Goal: Task Accomplishment & Management: Complete application form

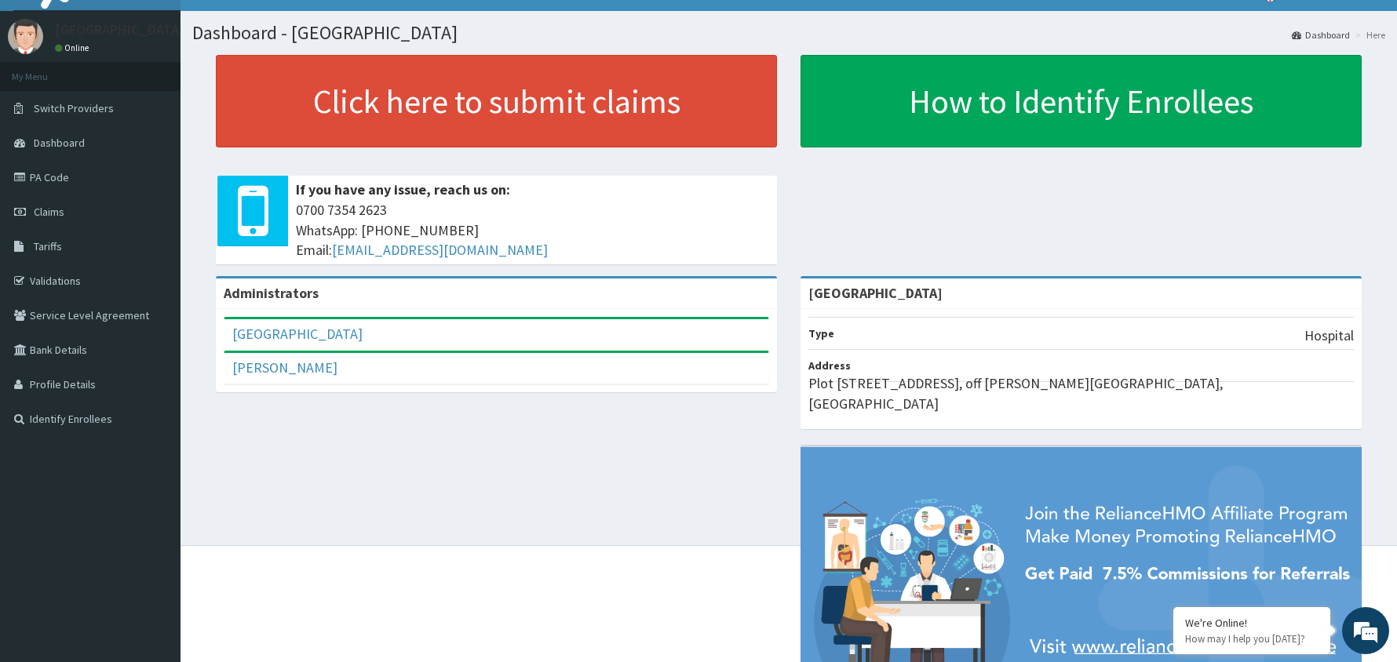
scroll to position [42, 0]
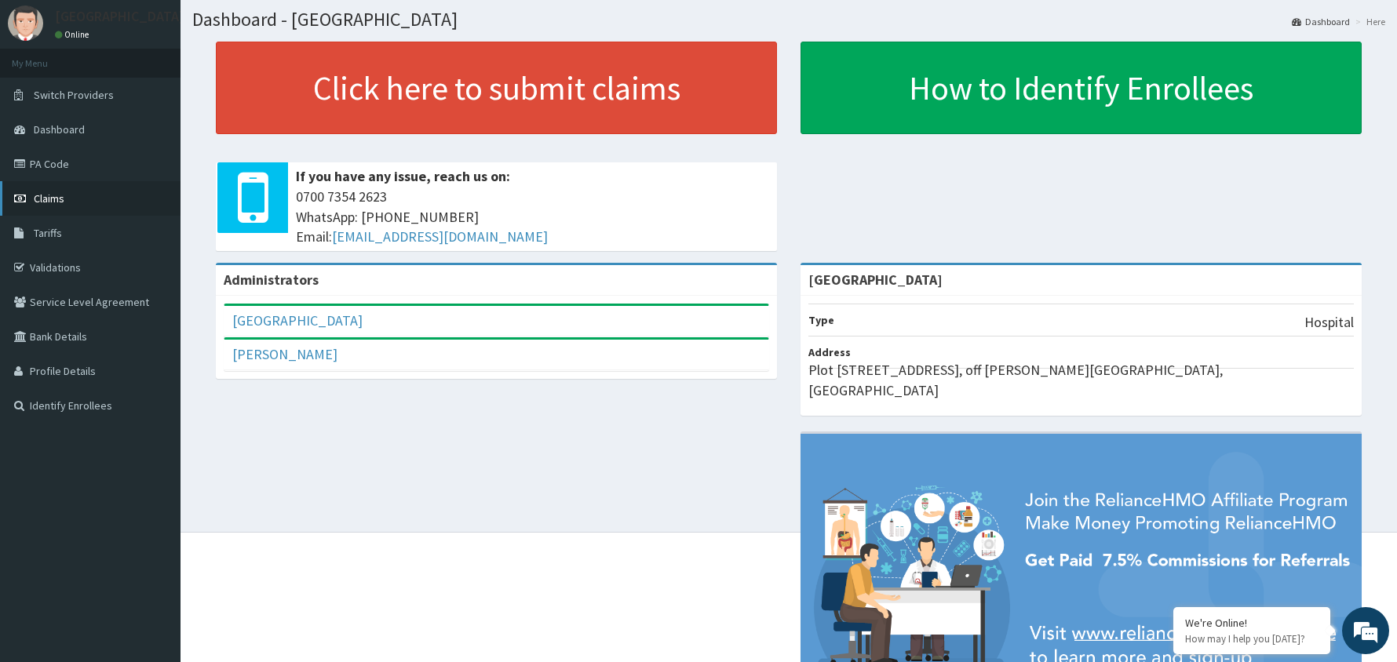
click at [48, 192] on span "Claims" at bounding box center [49, 198] width 31 height 14
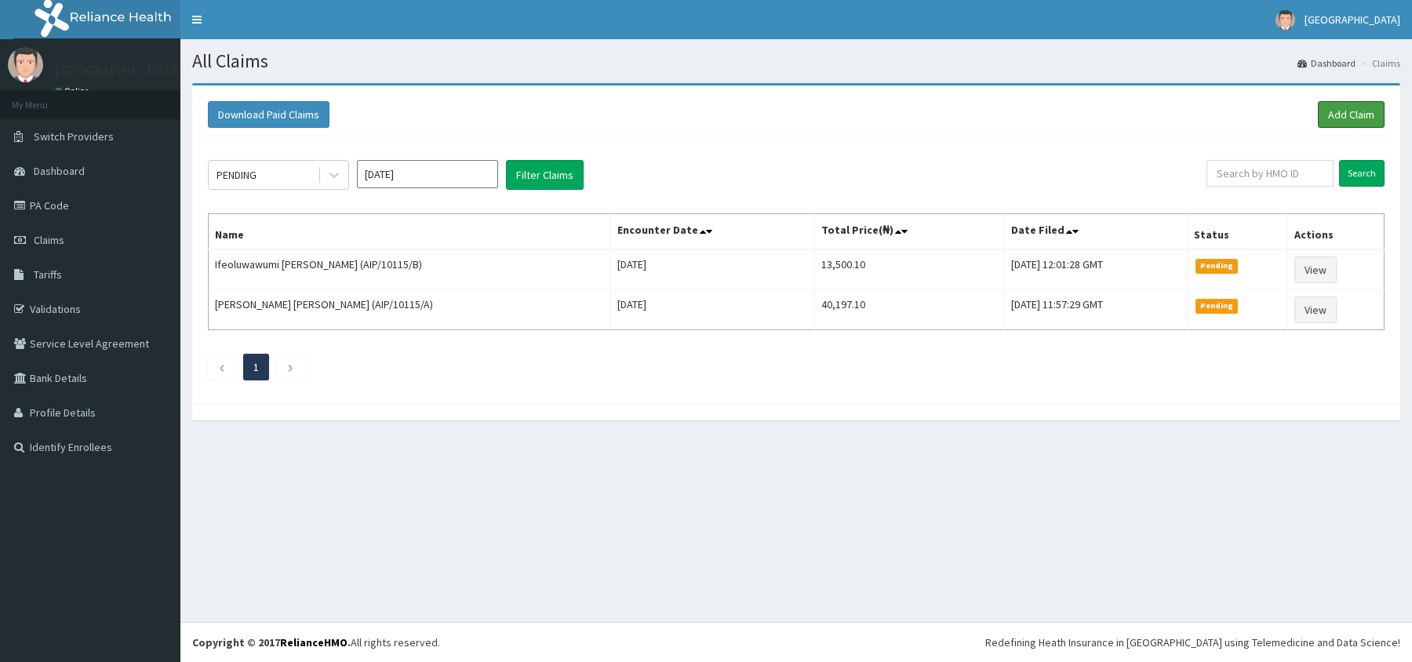
click at [1347, 110] on link "Add Claim" at bounding box center [1351, 114] width 67 height 27
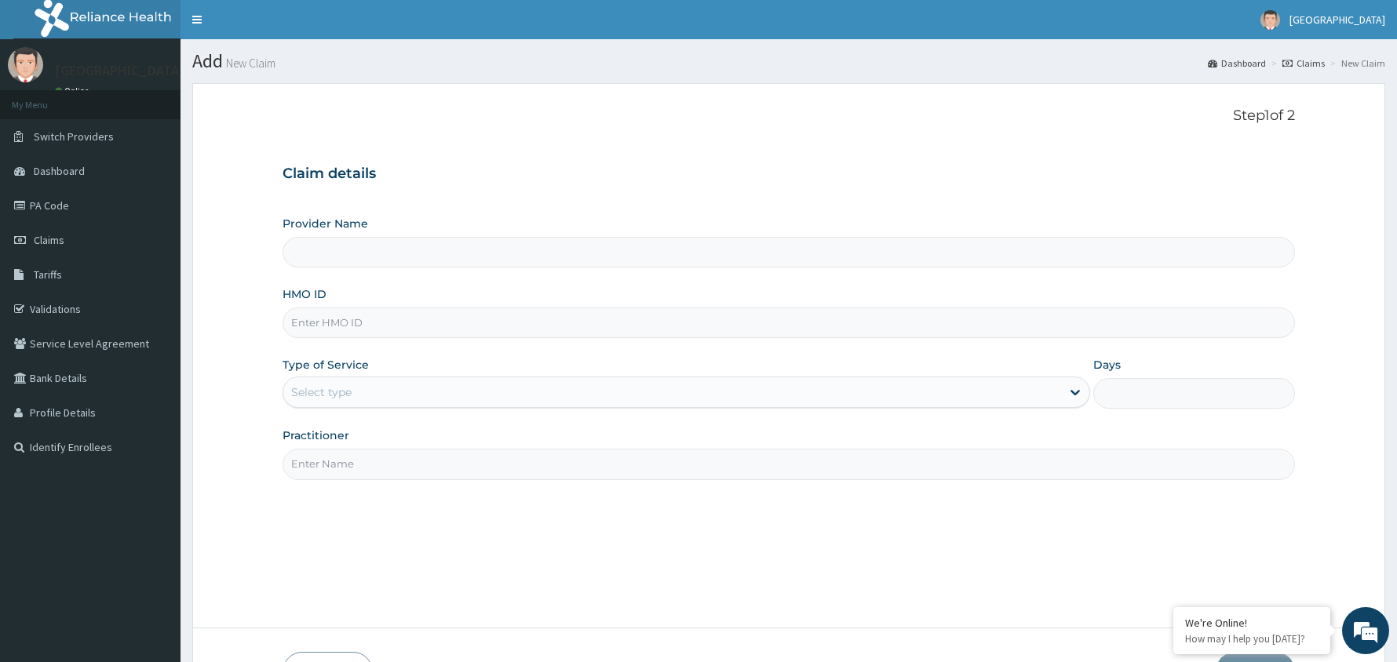
type input "[GEOGRAPHIC_DATA]"
click at [362, 328] on input "HMO ID" at bounding box center [788, 323] width 1012 height 31
type input "SKN/10186/C"
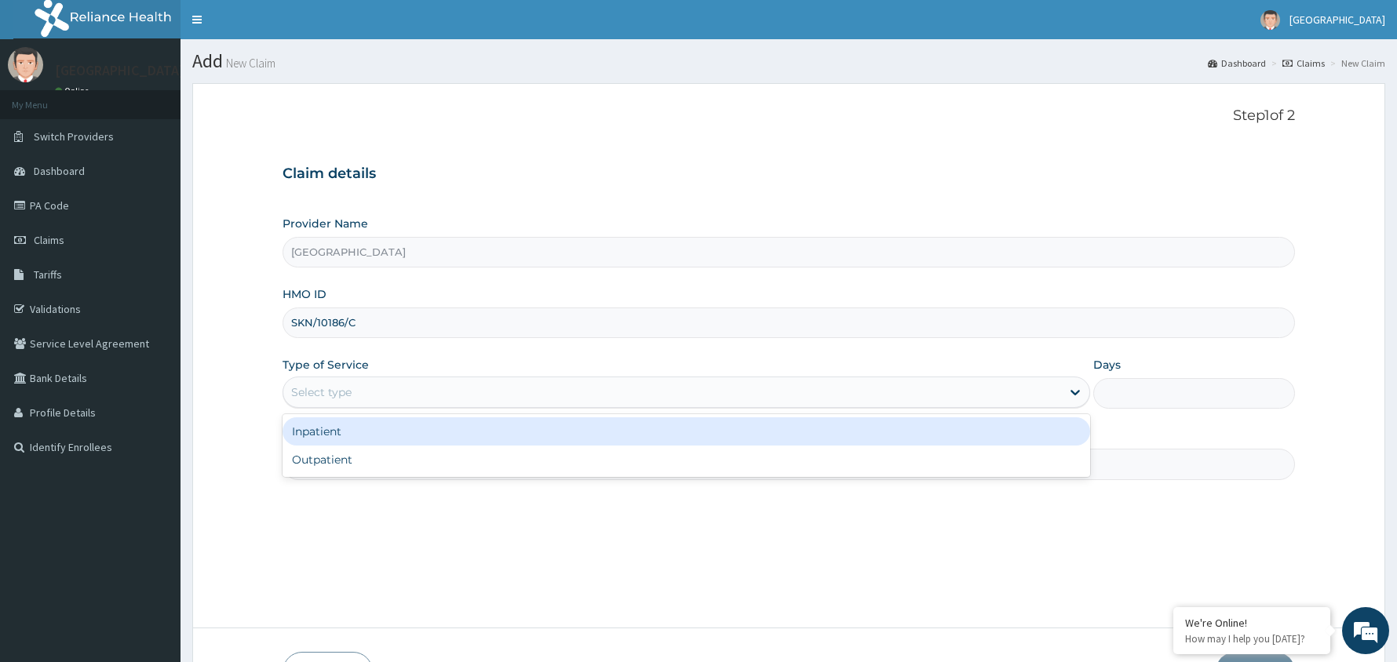
click at [425, 400] on div "Select type" at bounding box center [672, 392] width 778 height 25
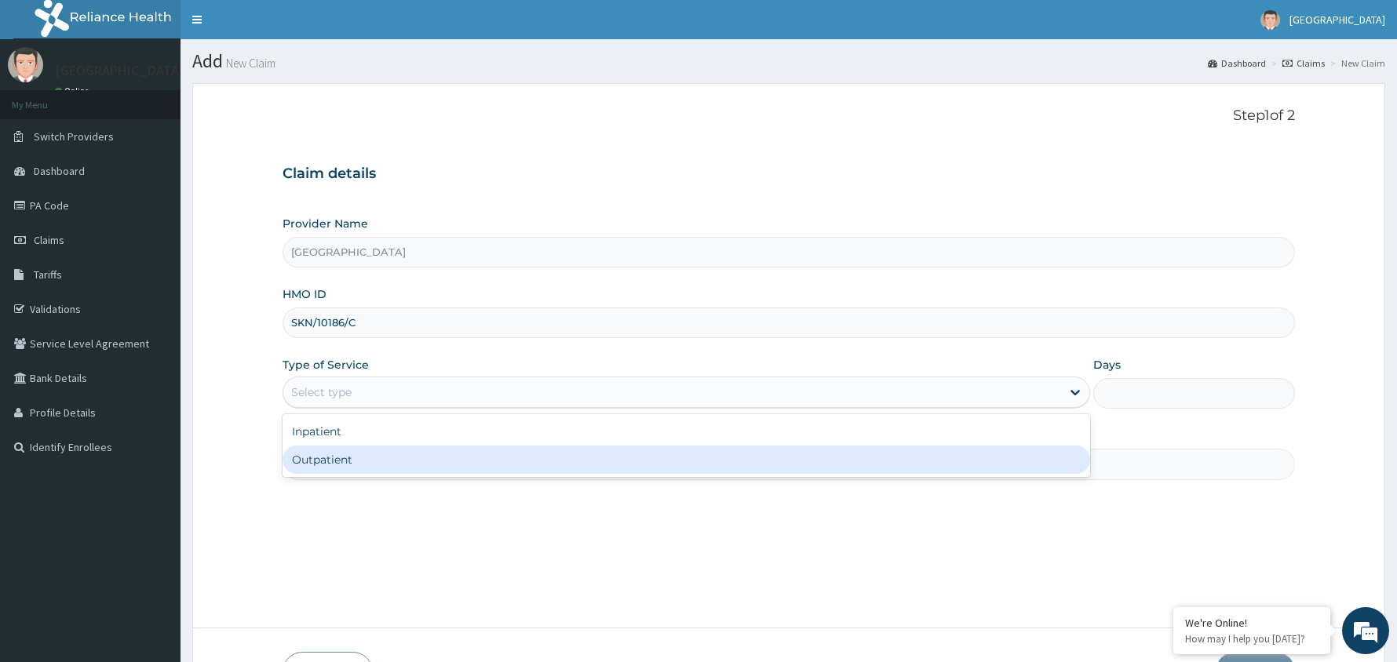
click at [421, 465] on div "Outpatient" at bounding box center [685, 460] width 807 height 28
type input "1"
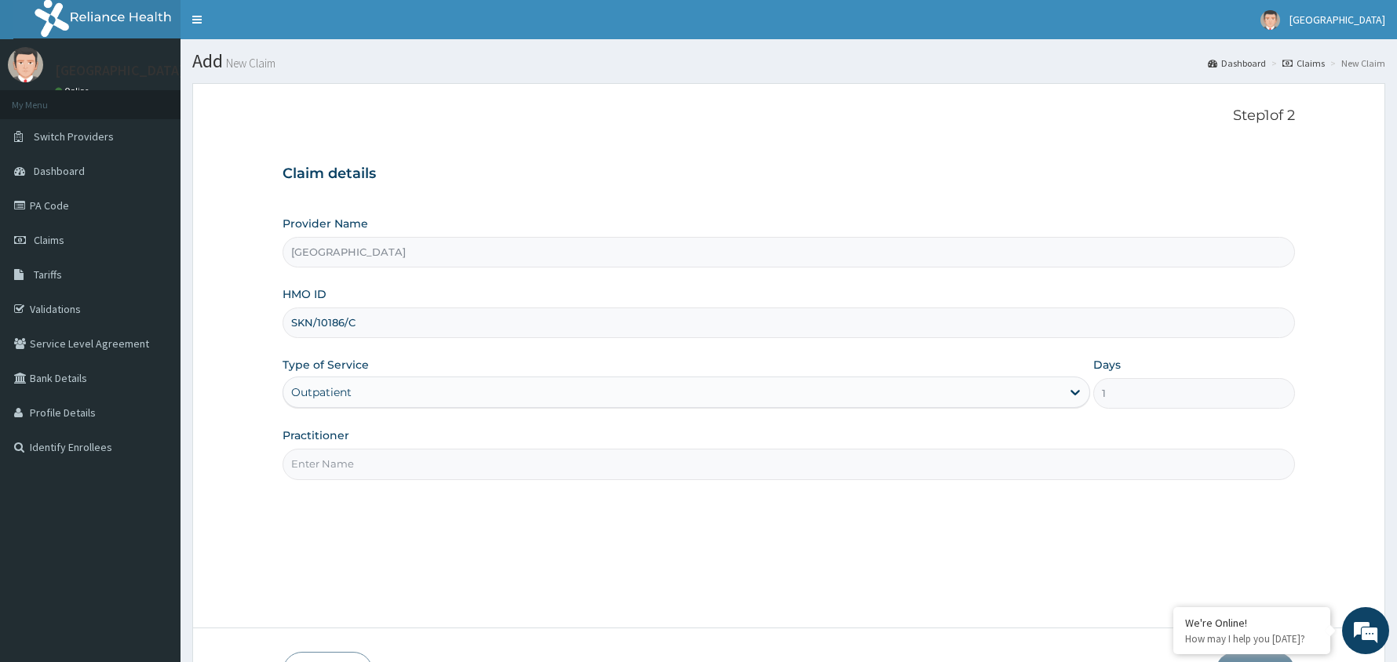
click at [419, 472] on input "Practitioner" at bounding box center [788, 464] width 1012 height 31
type input "[PERSON_NAME]"
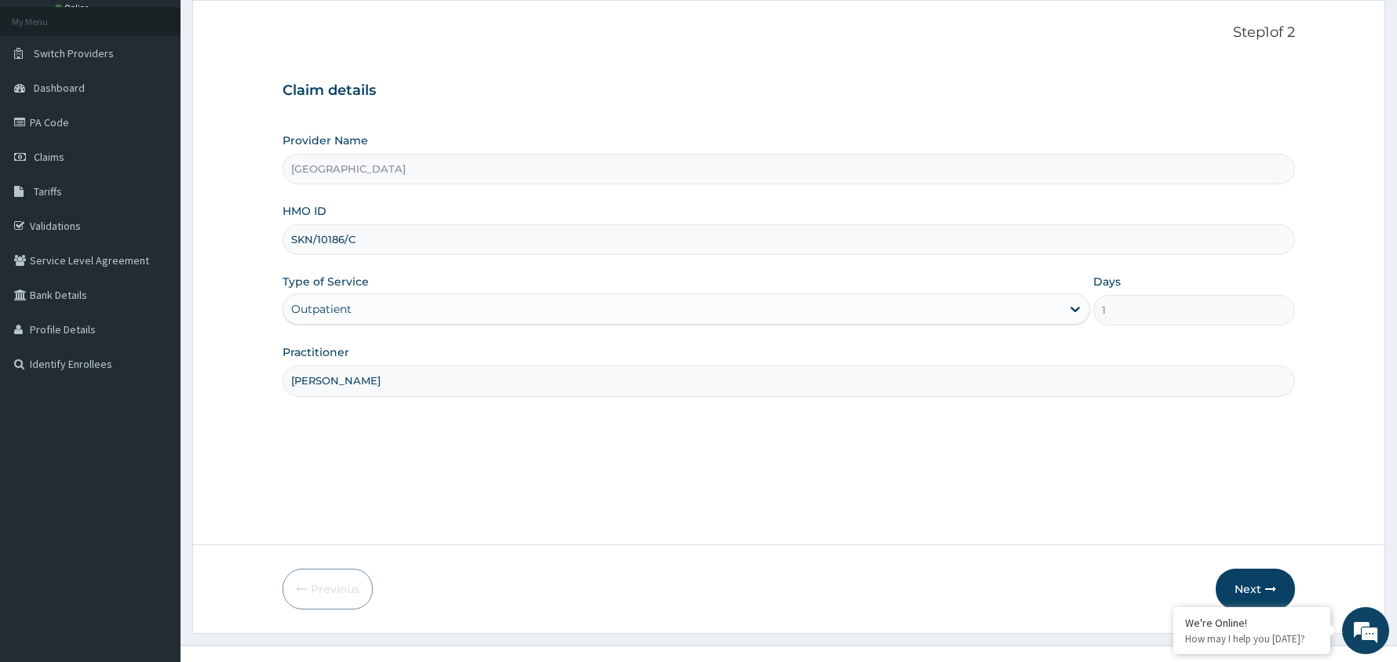
scroll to position [108, 0]
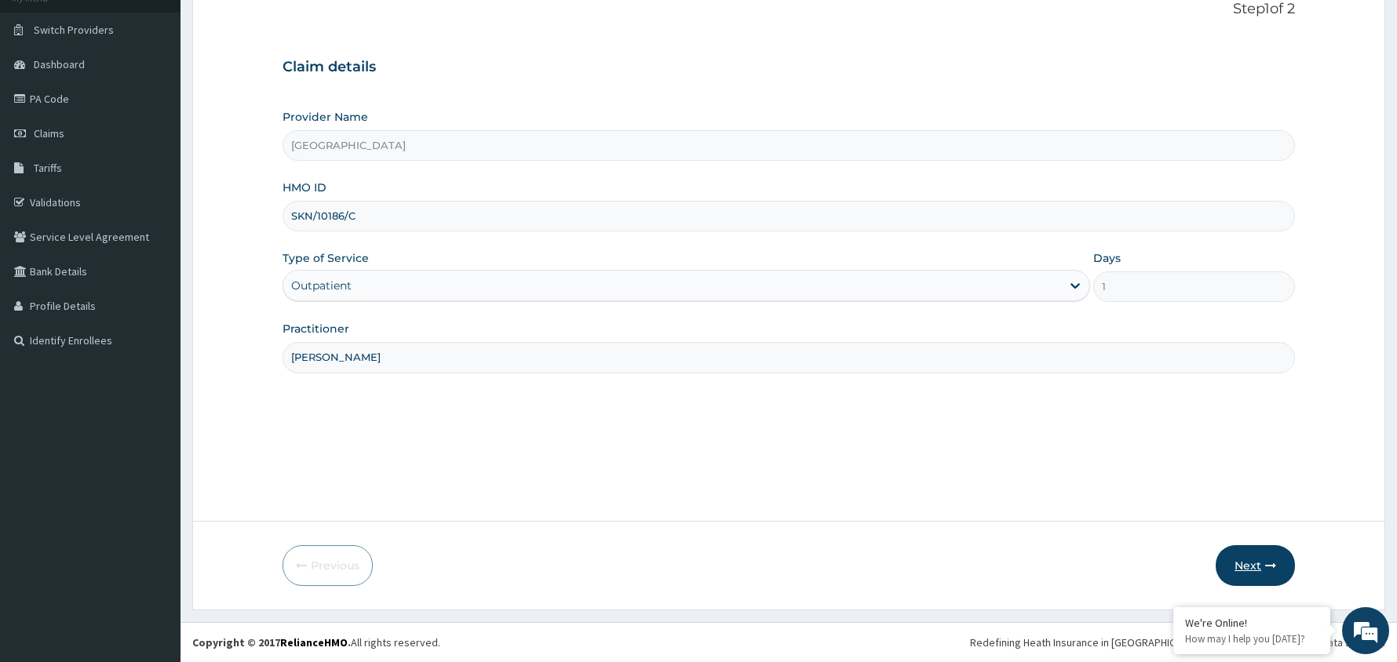
click at [1253, 566] on button "Next" at bounding box center [1254, 565] width 79 height 41
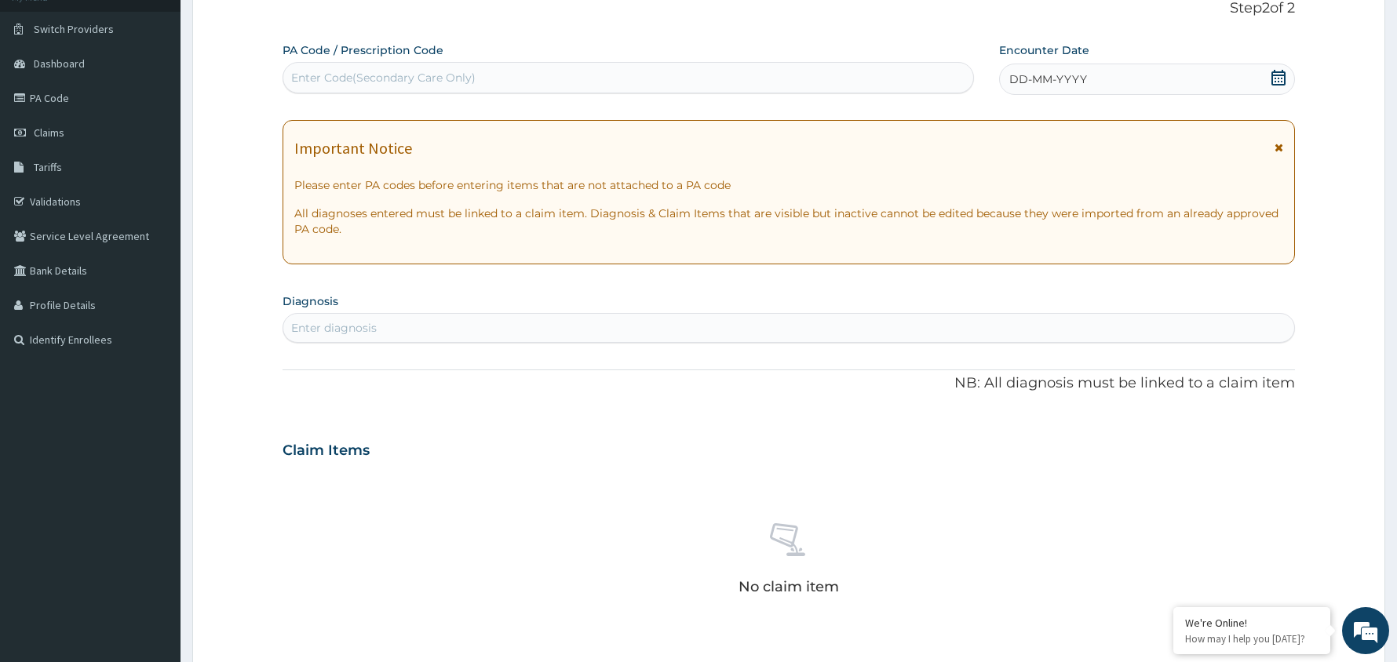
click at [1271, 76] on icon at bounding box center [1278, 78] width 14 height 16
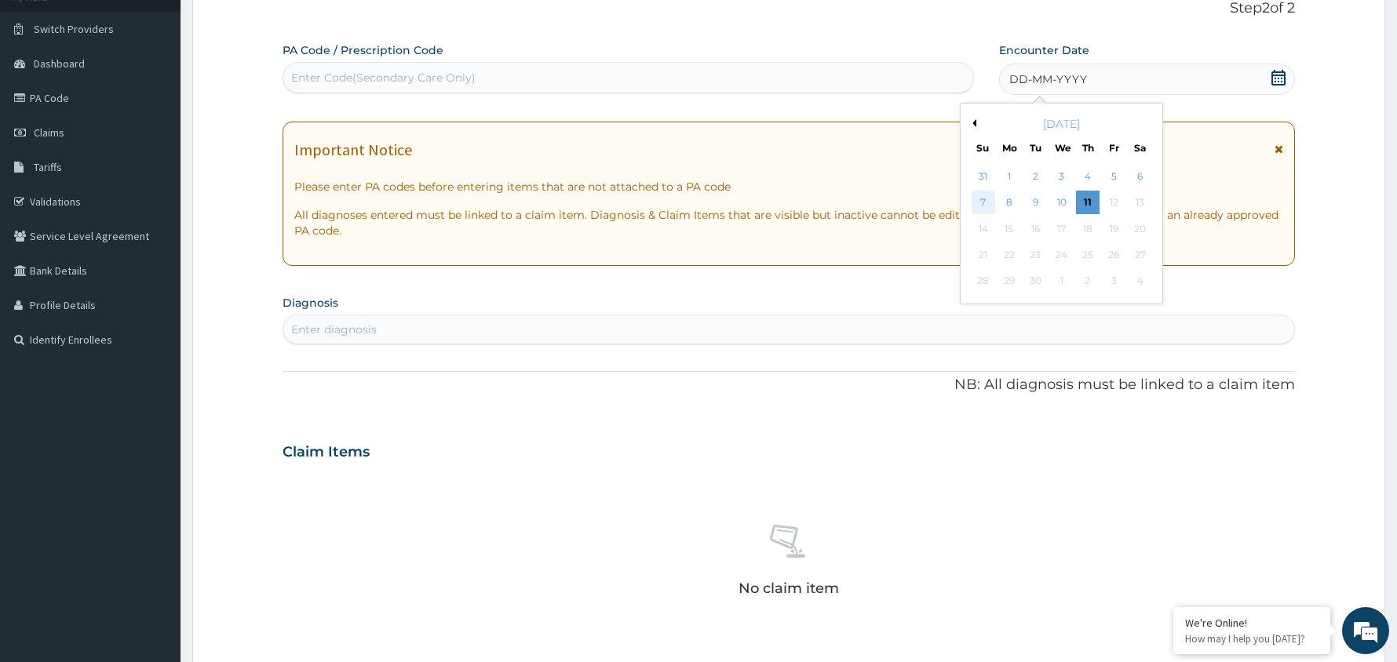
click at [984, 198] on div "7" at bounding box center [983, 203] width 24 height 24
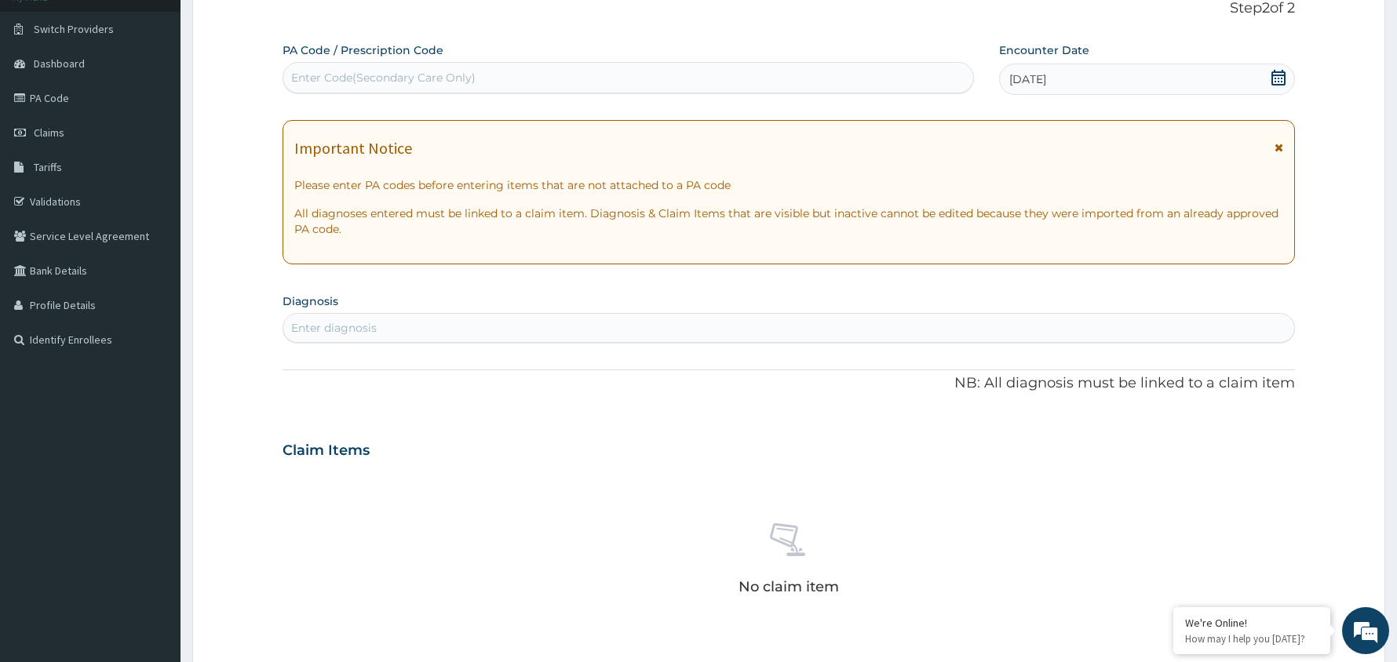
click at [545, 323] on div "Enter diagnosis" at bounding box center [788, 327] width 1011 height 25
type input "A"
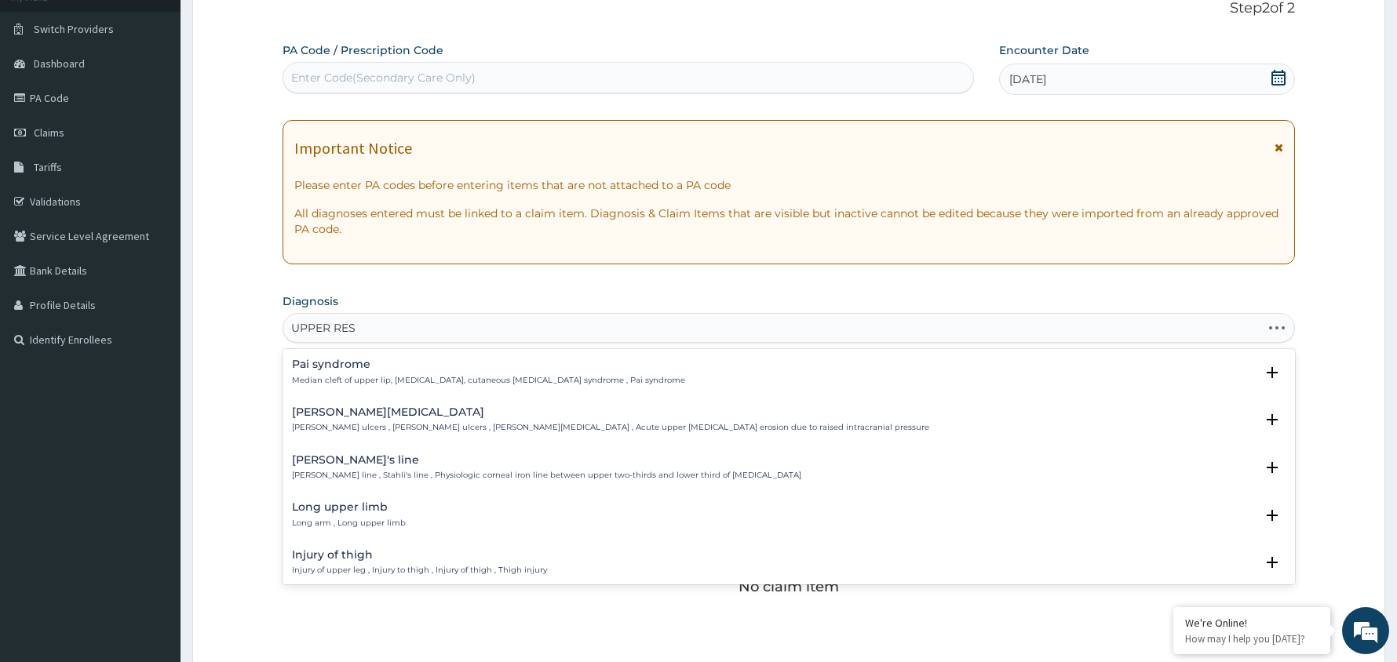
type input "UPPER RESP"
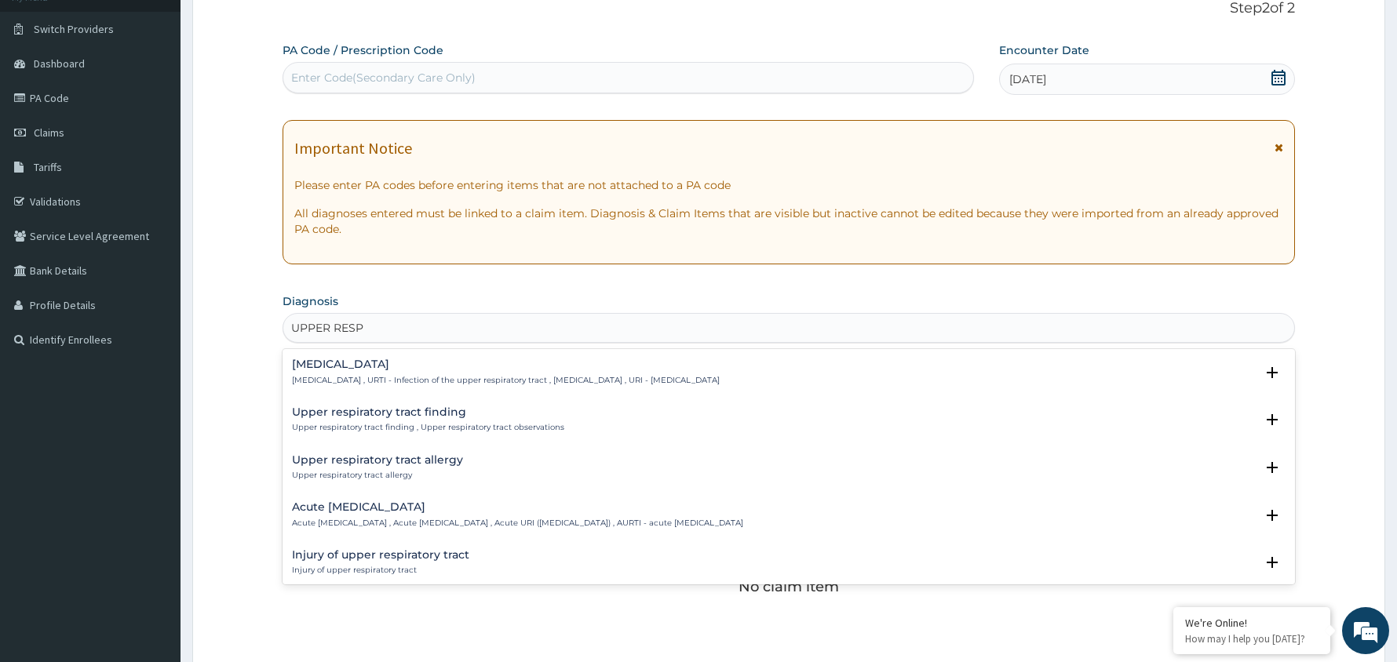
click at [406, 370] on h4 "[MEDICAL_DATA]" at bounding box center [506, 365] width 428 height 12
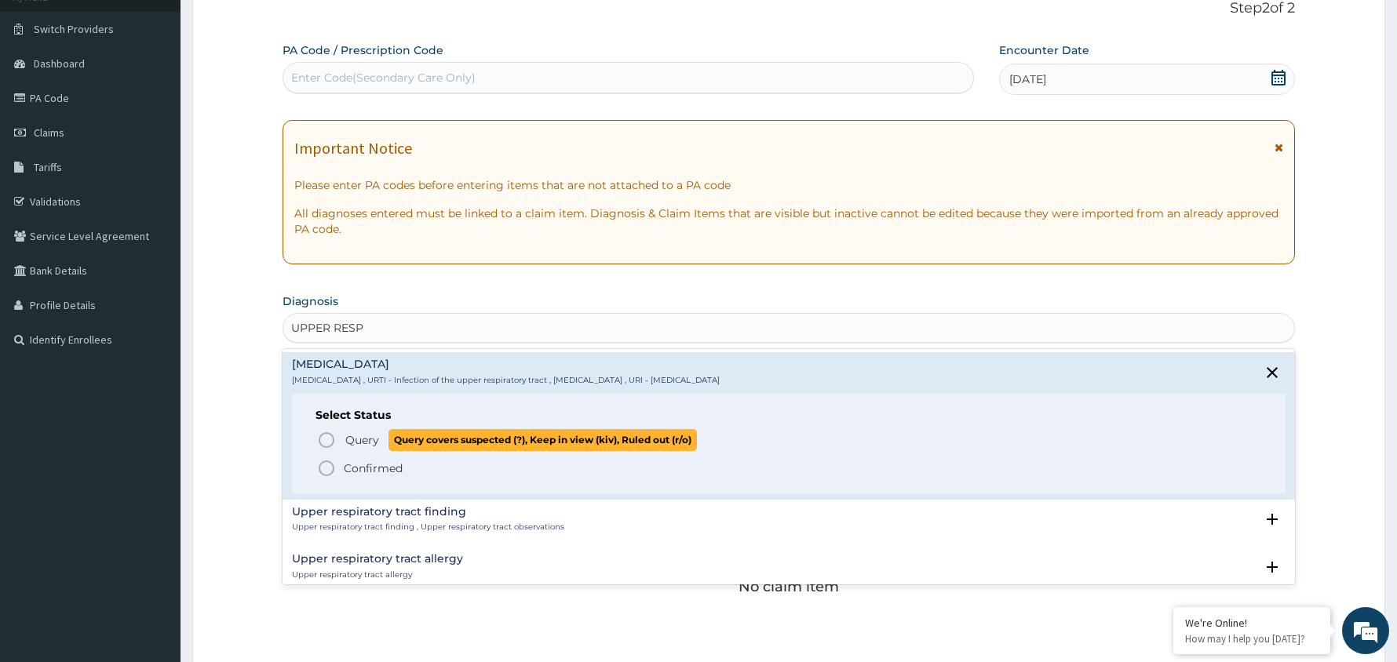
click at [326, 443] on icon "status option query" at bounding box center [326, 440] width 19 height 19
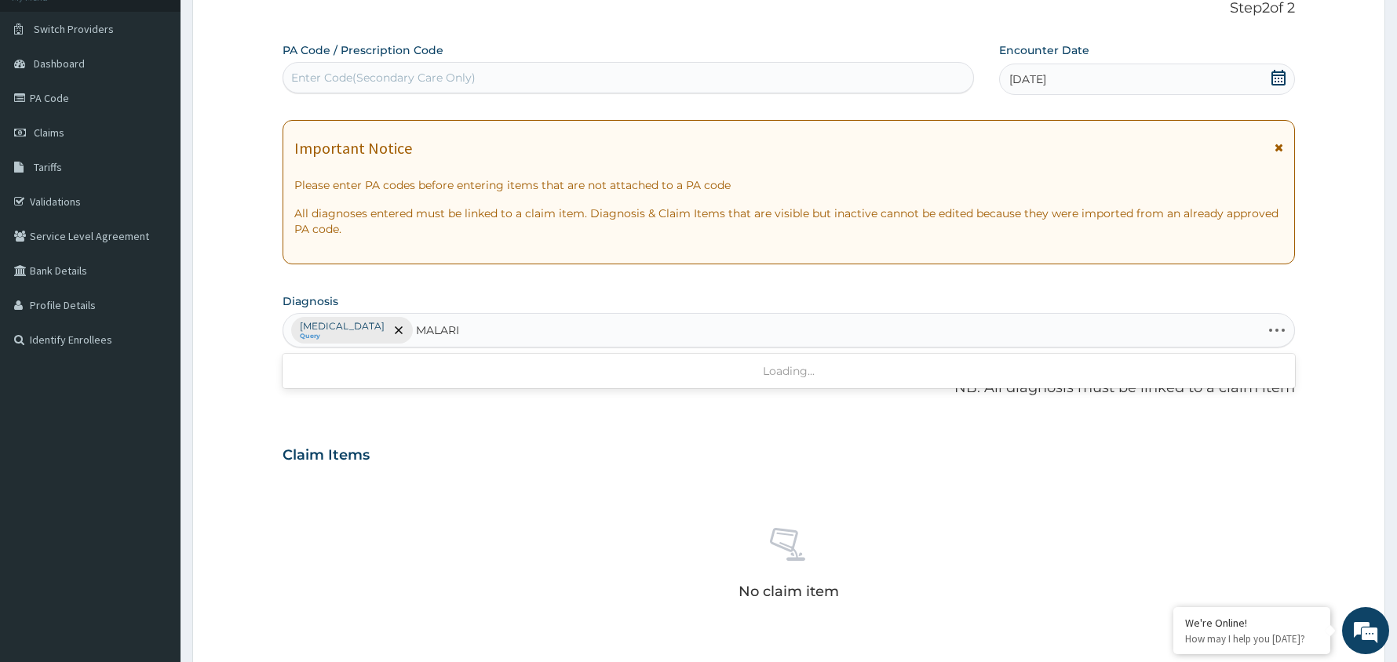
type input "[MEDICAL_DATA]"
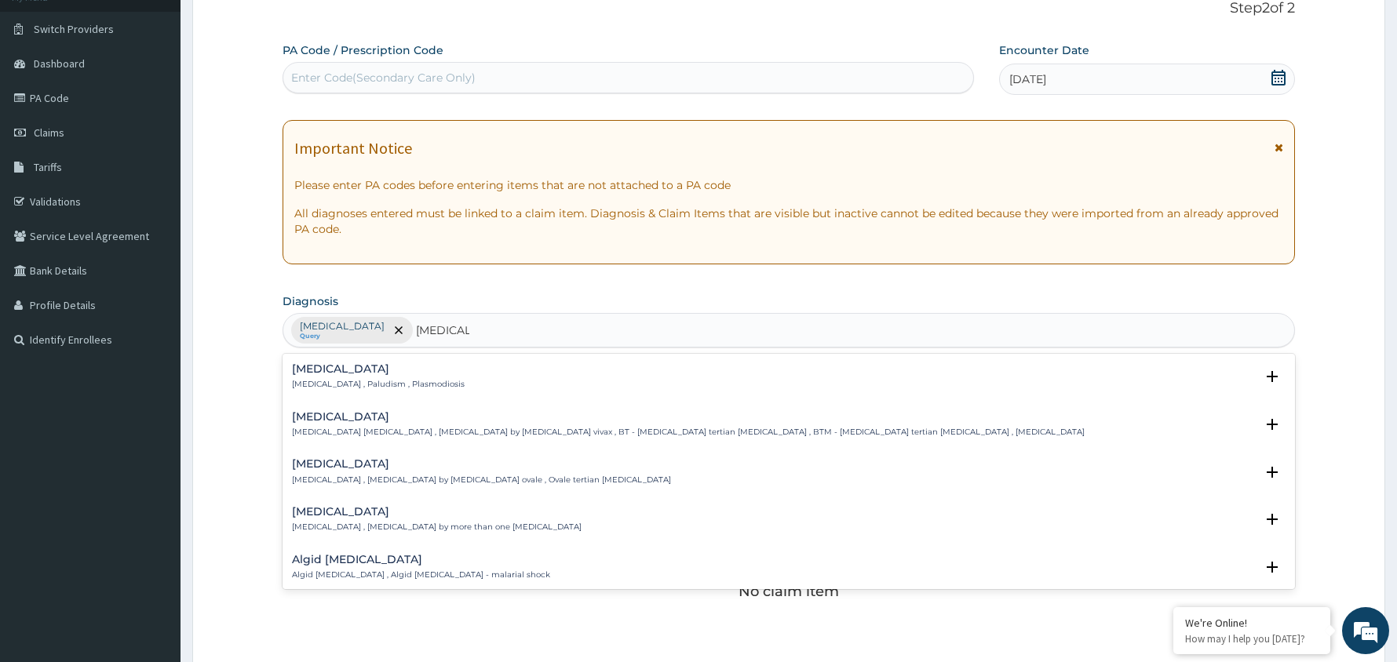
click at [377, 384] on p "[MEDICAL_DATA] , Paludism , Plasmodiosis" at bounding box center [378, 384] width 173 height 11
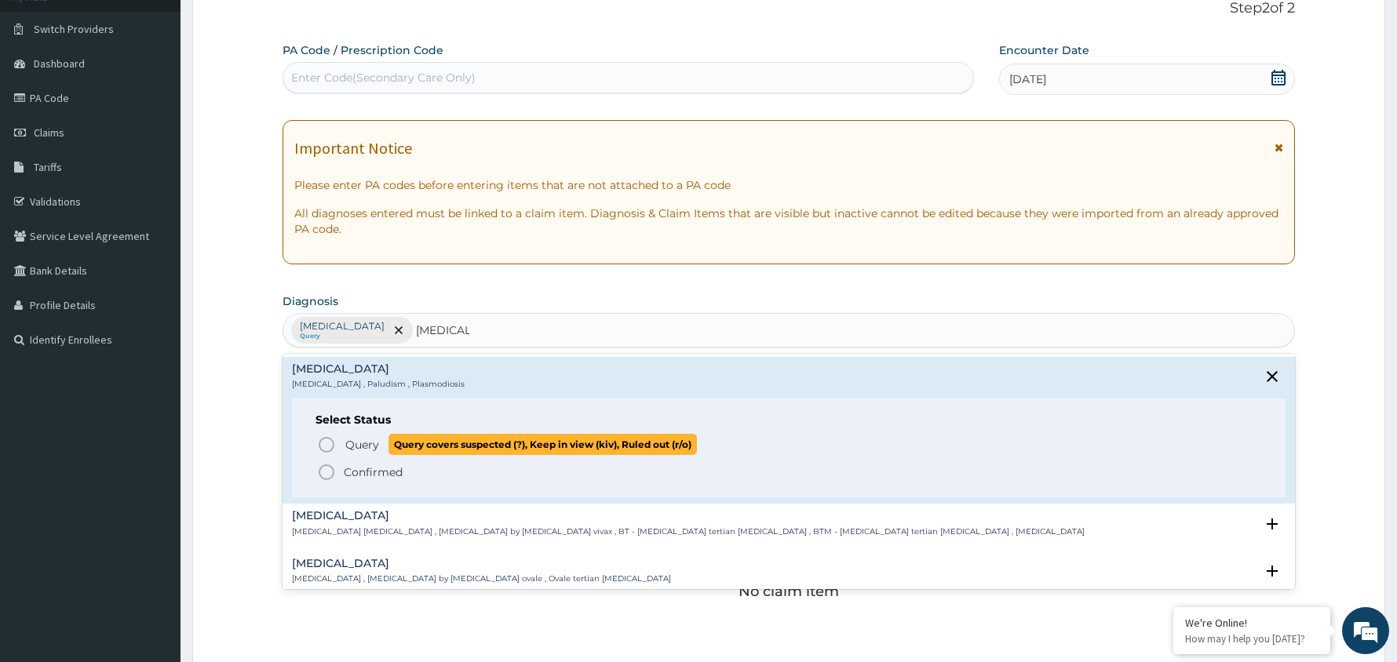
click at [326, 439] on circle "status option query" at bounding box center [326, 445] width 14 height 14
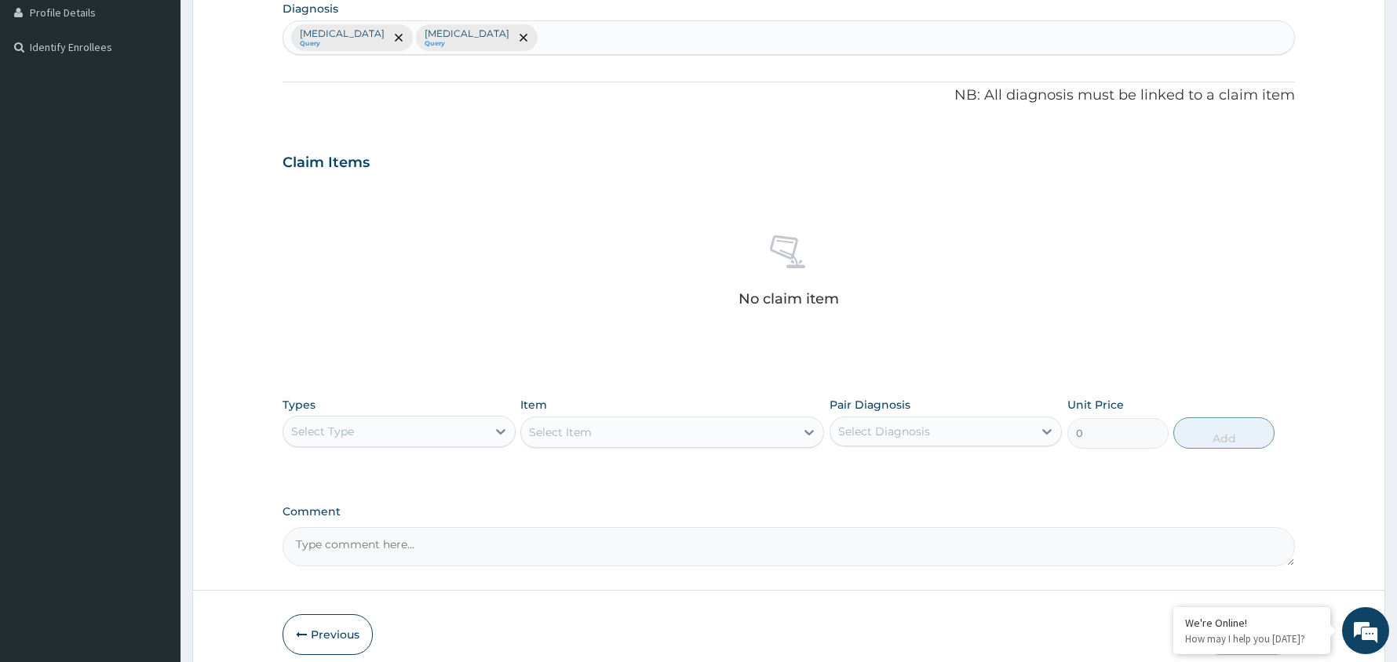
scroll to position [472, 0]
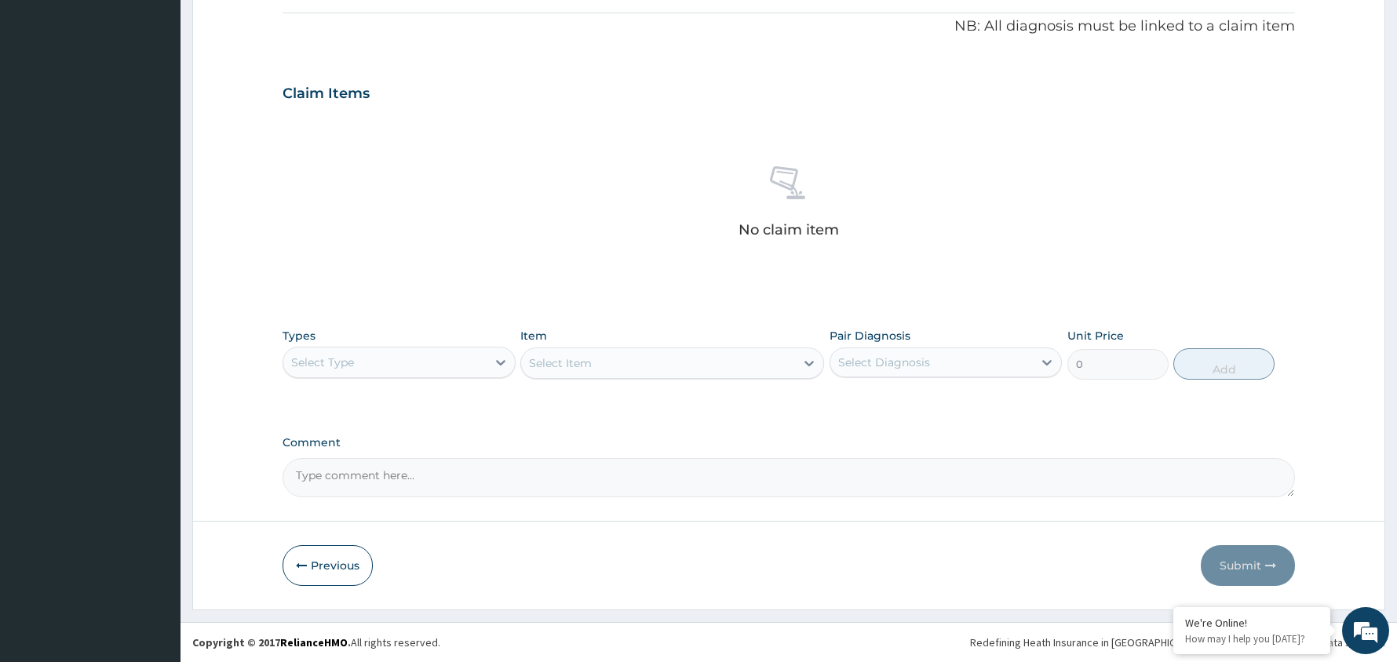
click at [476, 359] on div "Select Type" at bounding box center [384, 362] width 203 height 25
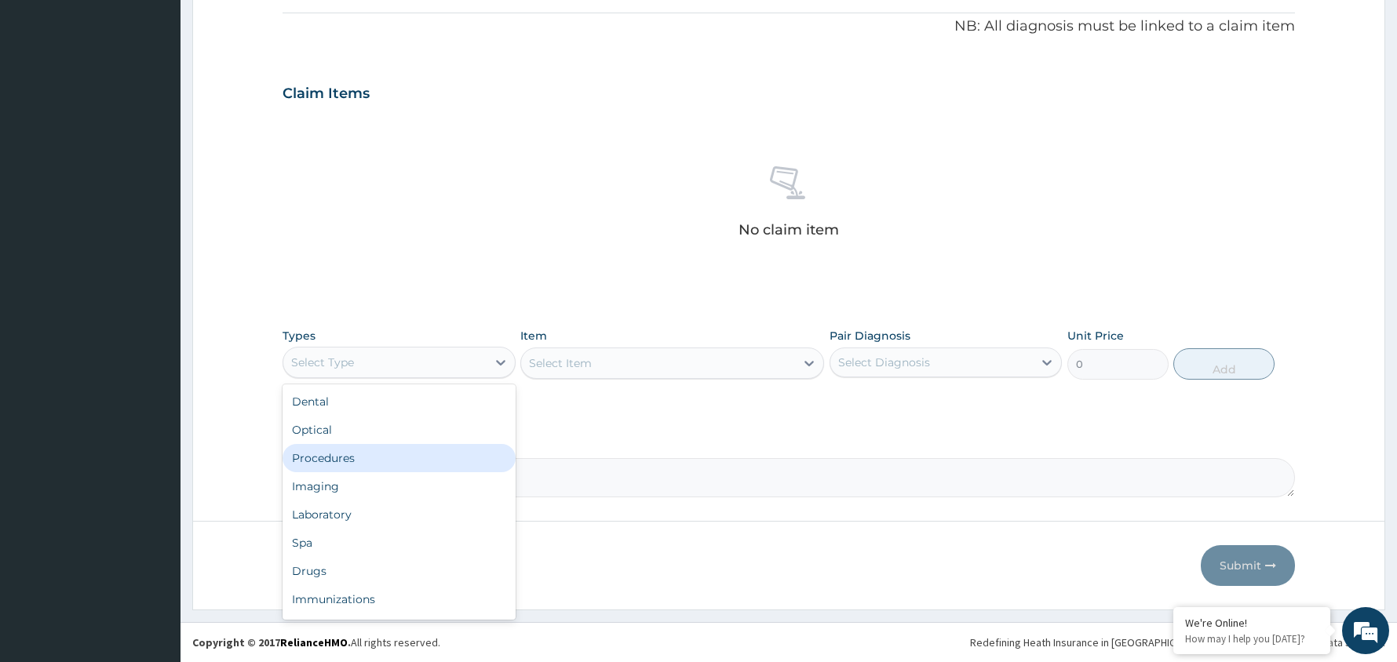
click at [391, 457] on div "Procedures" at bounding box center [398, 458] width 233 height 28
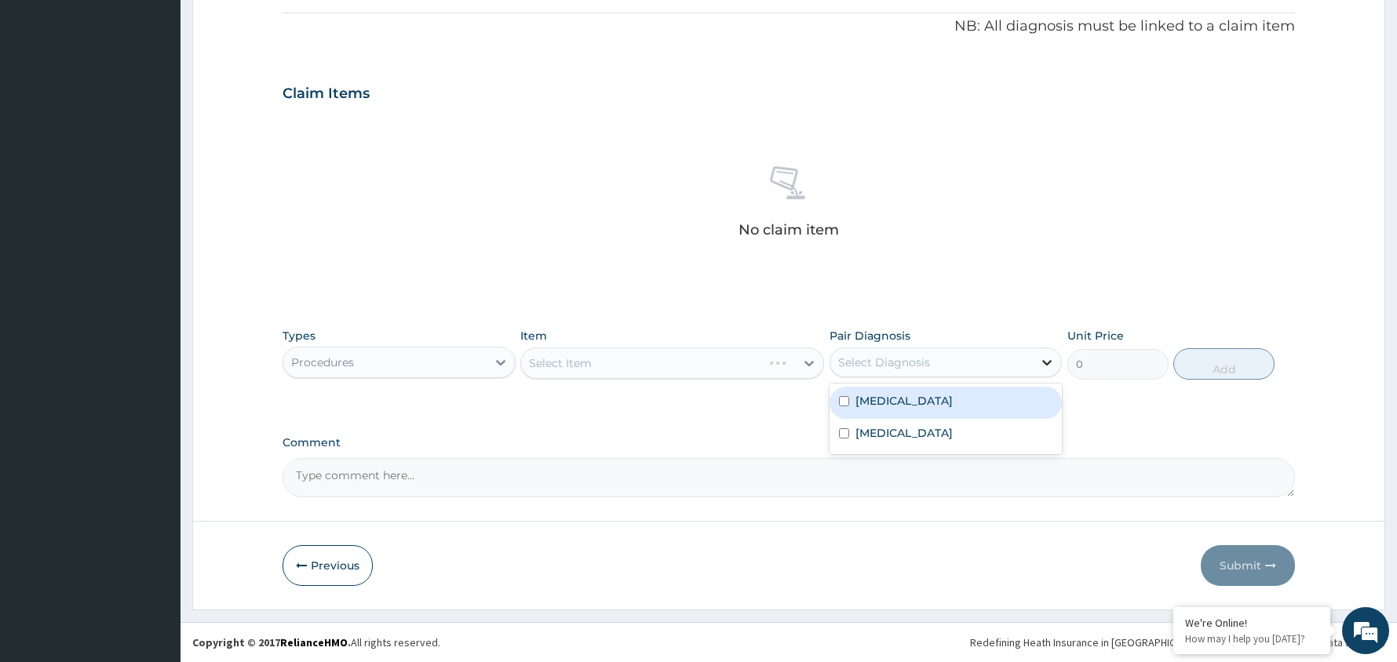
click at [1036, 356] on div at bounding box center [1047, 362] width 28 height 28
click at [953, 402] on label "[MEDICAL_DATA]" at bounding box center [903, 401] width 97 height 16
checkbox input "true"
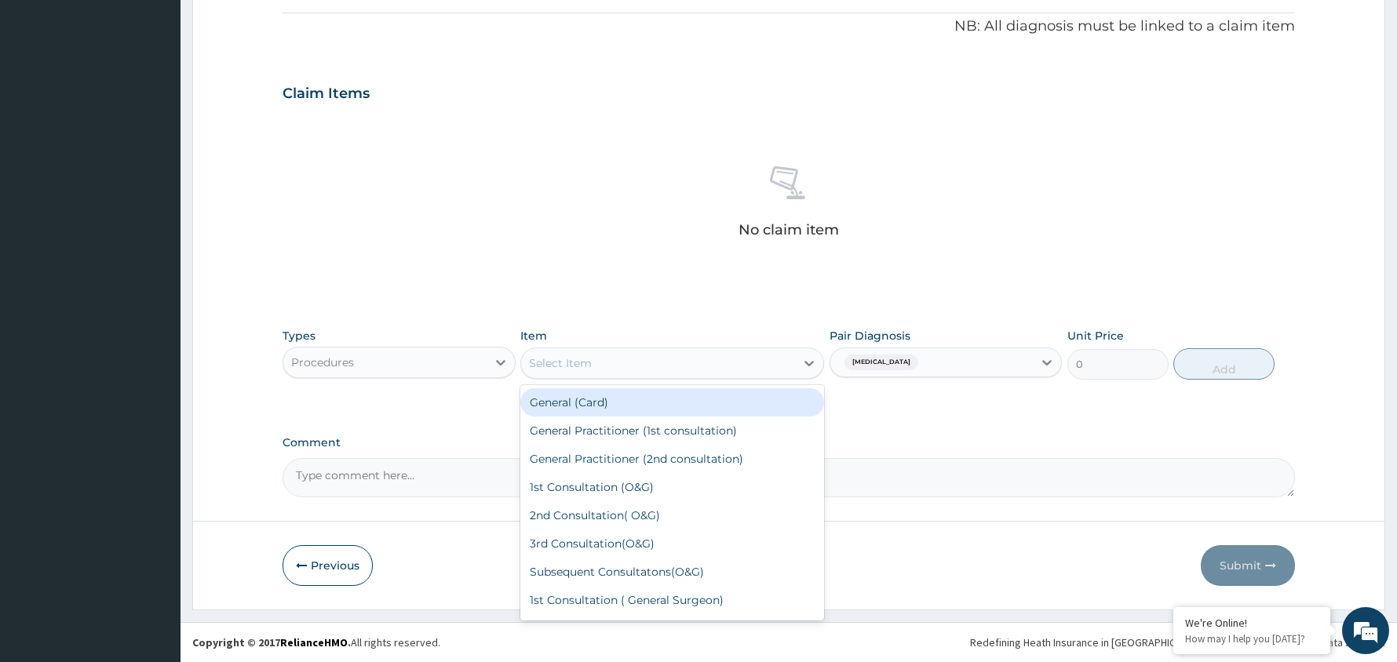
click at [785, 365] on div "Select Item" at bounding box center [658, 363] width 274 height 25
click at [747, 397] on div "General (Card)" at bounding box center [672, 402] width 304 height 28
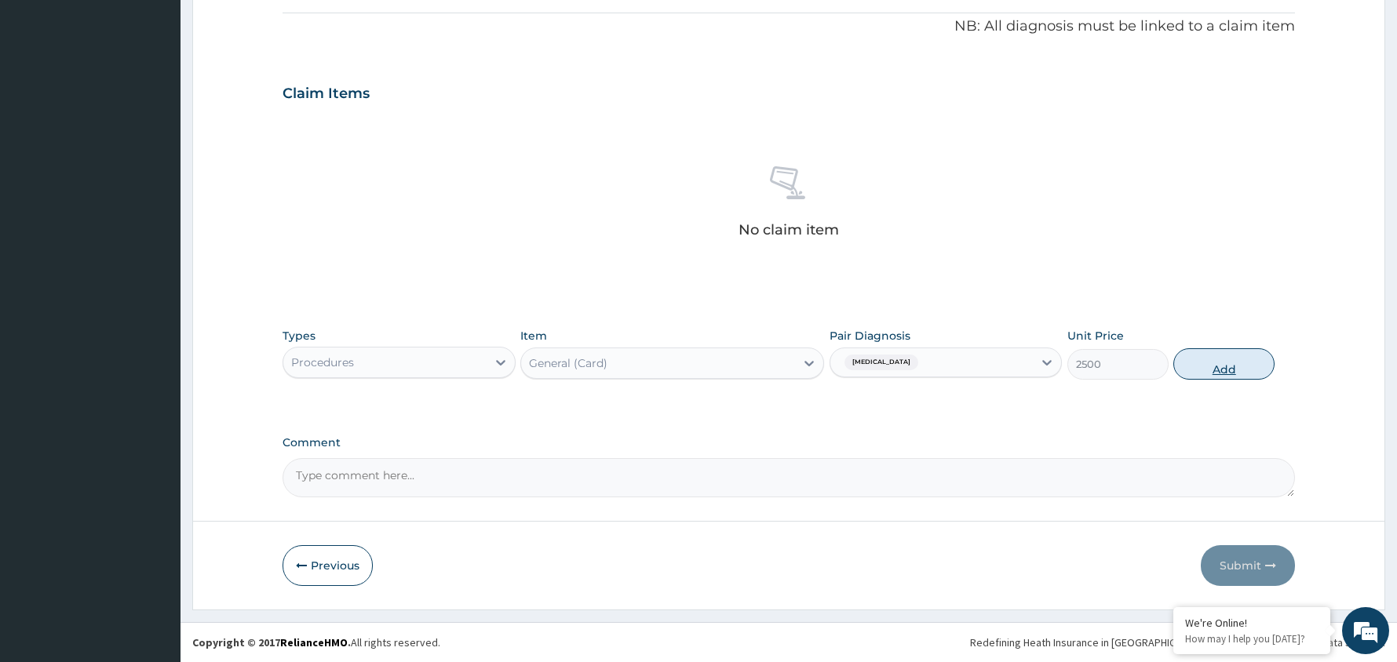
click at [1224, 368] on button "Add" at bounding box center [1223, 363] width 101 height 31
type input "0"
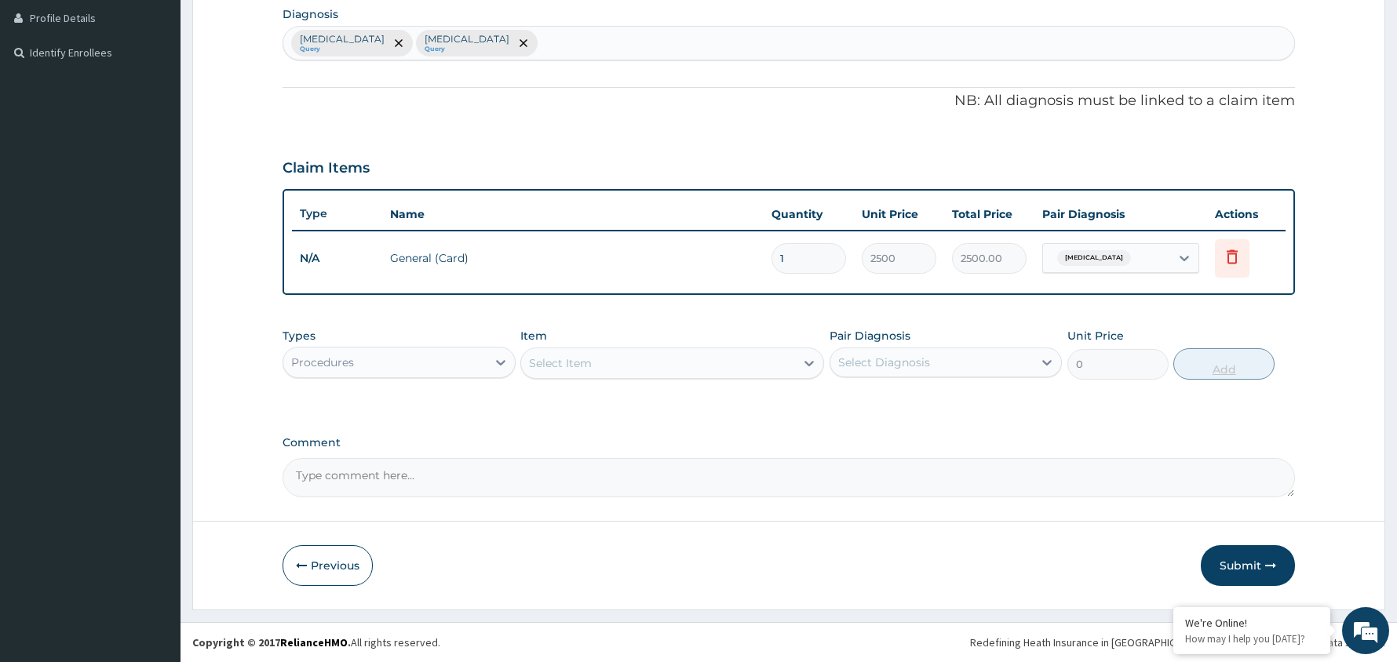
scroll to position [395, 0]
click at [1031, 364] on div "Select Diagnosis" at bounding box center [931, 362] width 203 height 25
click at [930, 405] on label "[MEDICAL_DATA]" at bounding box center [903, 401] width 97 height 16
checkbox input "true"
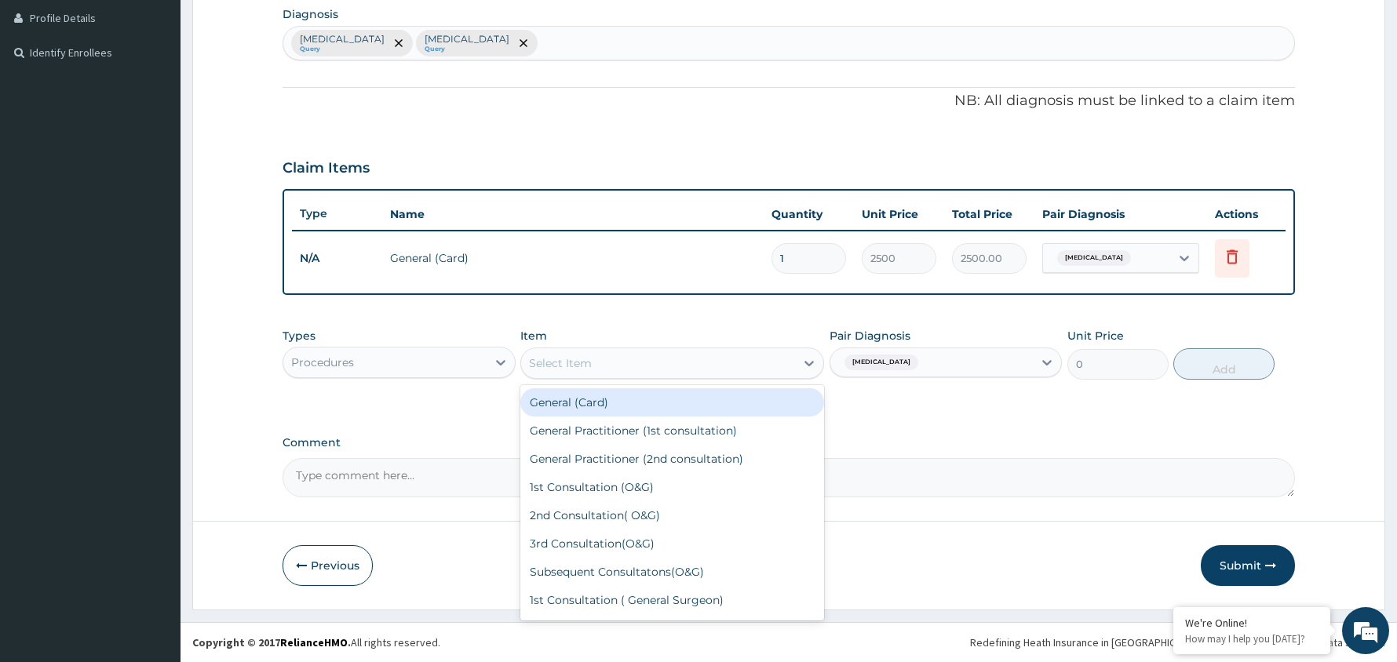
click at [720, 363] on div "Select Item" at bounding box center [658, 363] width 274 height 25
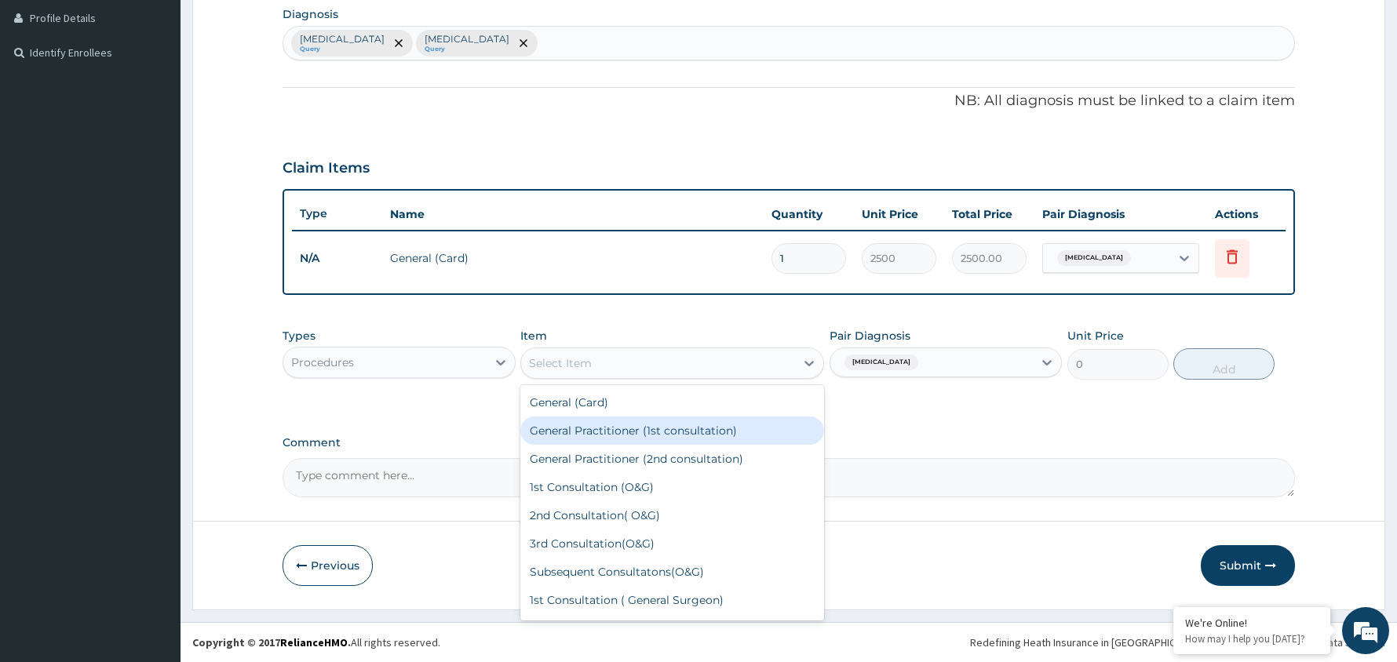
click at [697, 428] on div "General Practitioner (1st consultation)" at bounding box center [672, 431] width 304 height 28
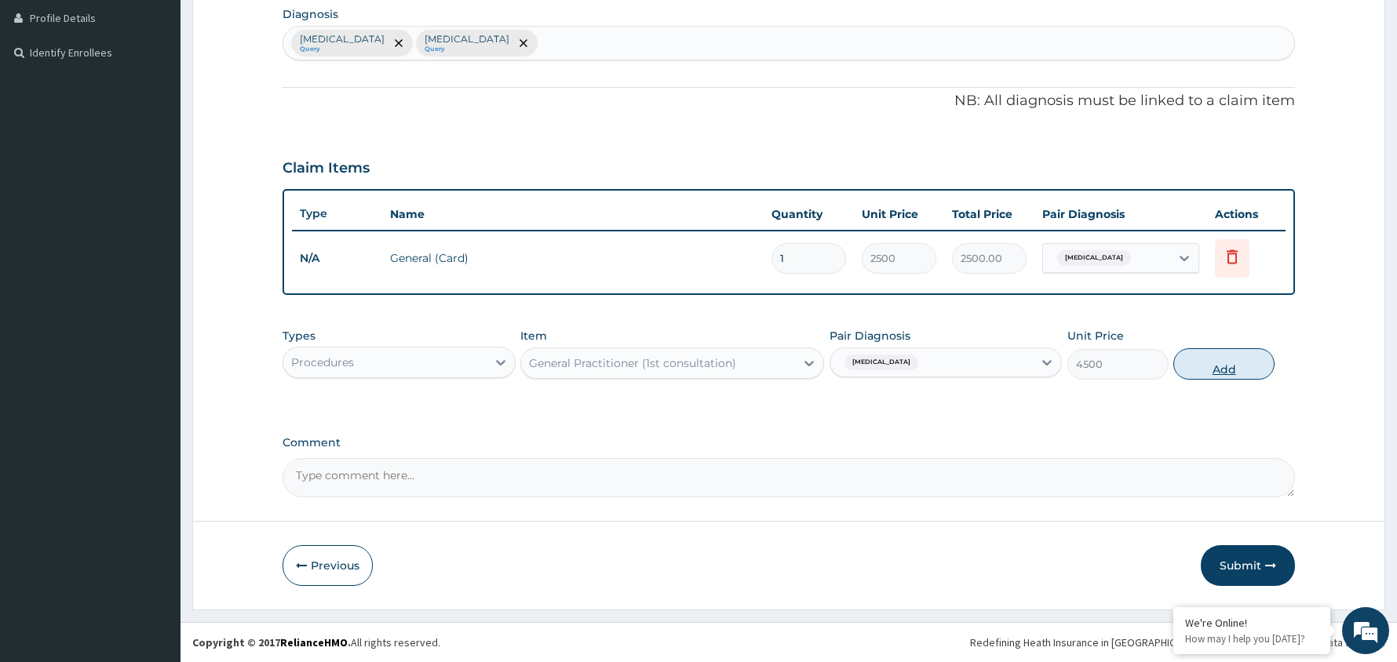
click at [1224, 365] on button "Add" at bounding box center [1223, 363] width 101 height 31
type input "0"
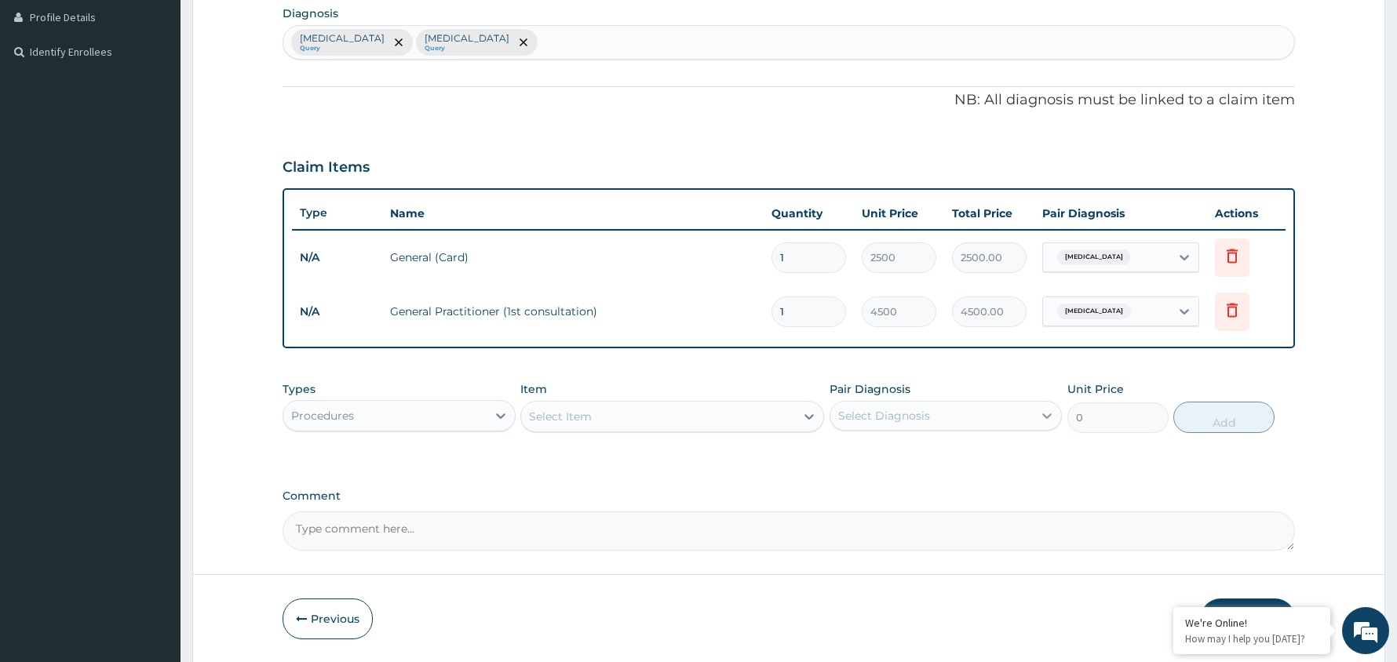
click at [1045, 410] on icon at bounding box center [1047, 416] width 16 height 16
click at [915, 454] on label "[MEDICAL_DATA]" at bounding box center [903, 454] width 97 height 16
checkbox input "true"
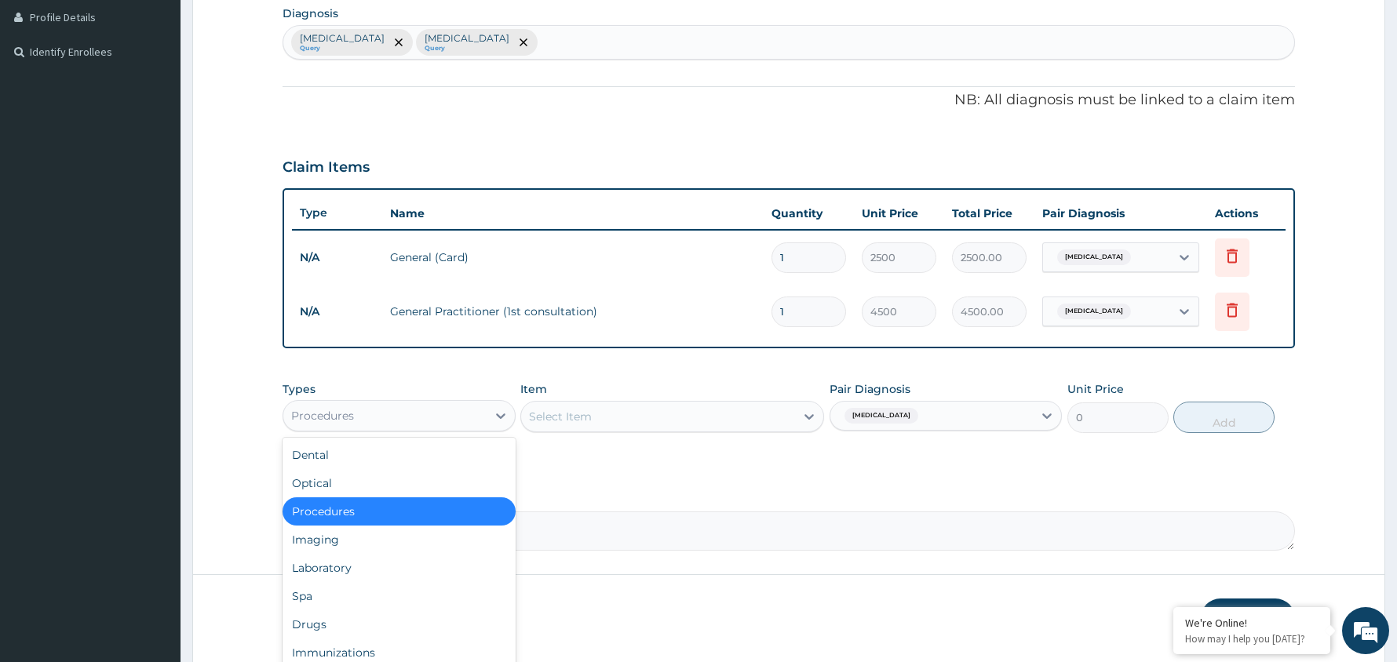
click at [463, 413] on div "Procedures" at bounding box center [384, 415] width 203 height 25
click at [318, 620] on div "Drugs" at bounding box center [398, 624] width 233 height 28
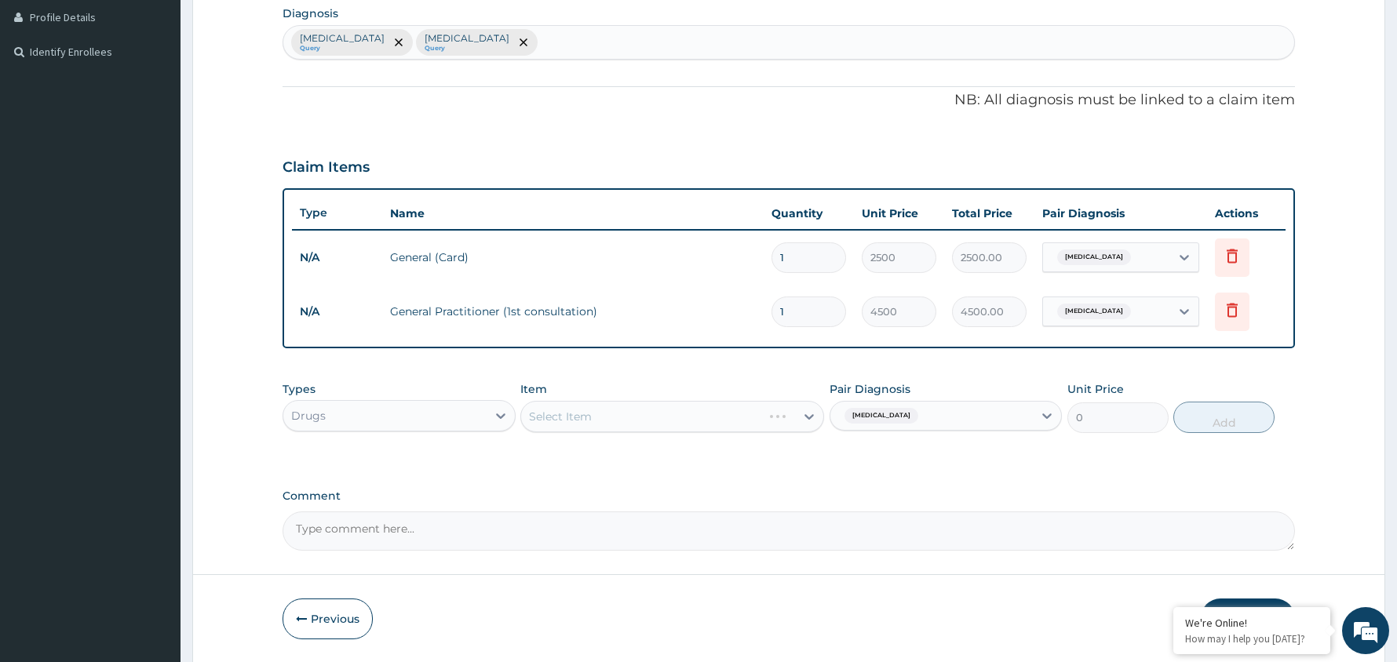
click at [748, 419] on div "Select Item" at bounding box center [672, 416] width 304 height 31
click at [805, 416] on icon at bounding box center [808, 416] width 9 height 5
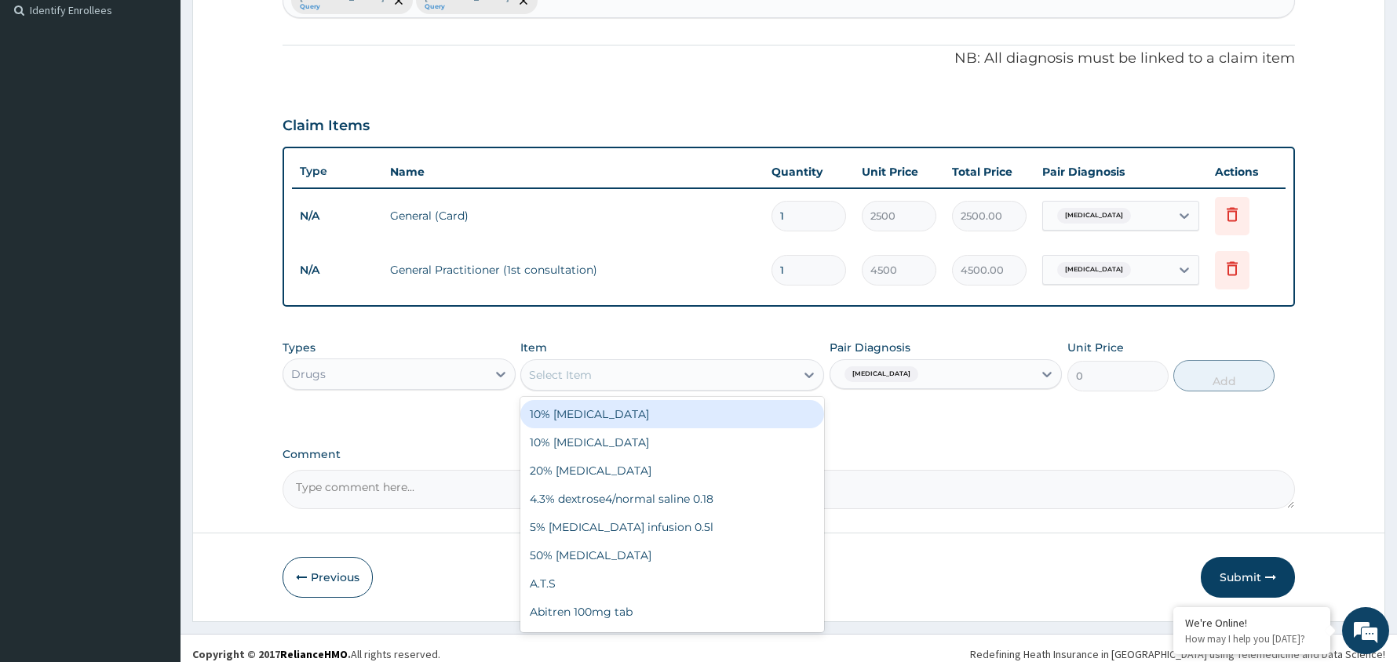
scroll to position [450, 0]
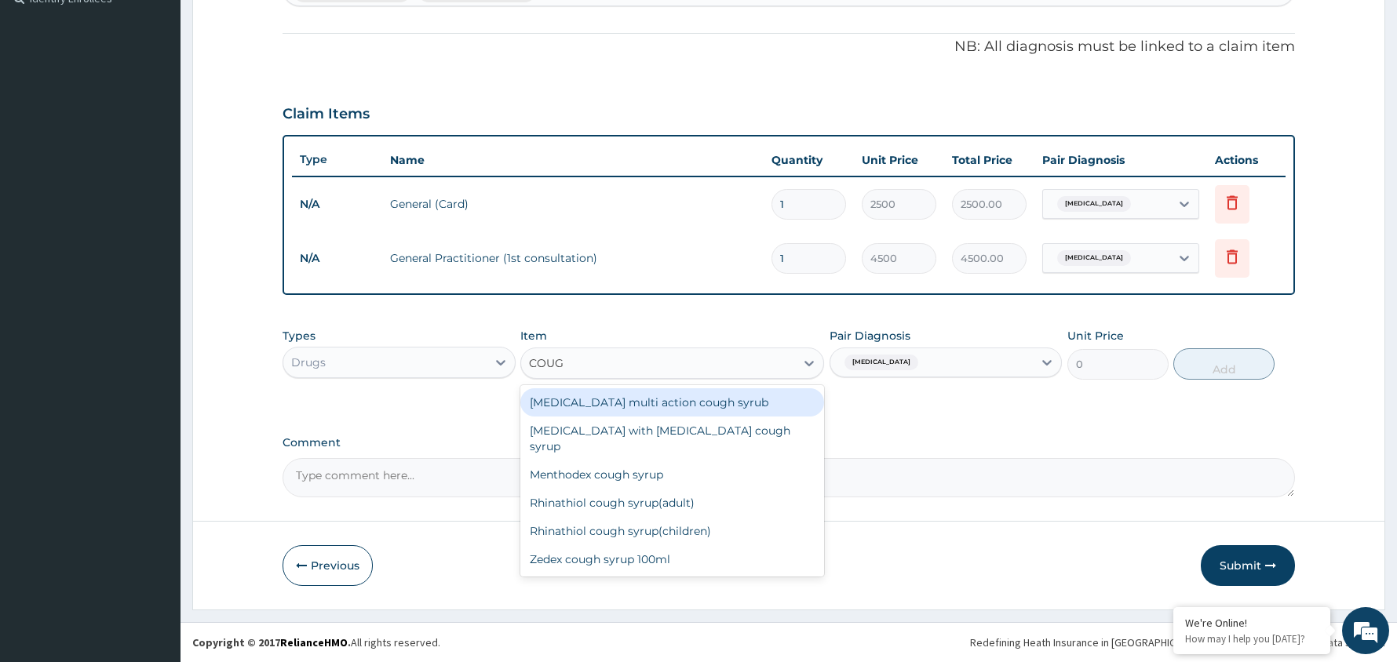
type input "COUGH"
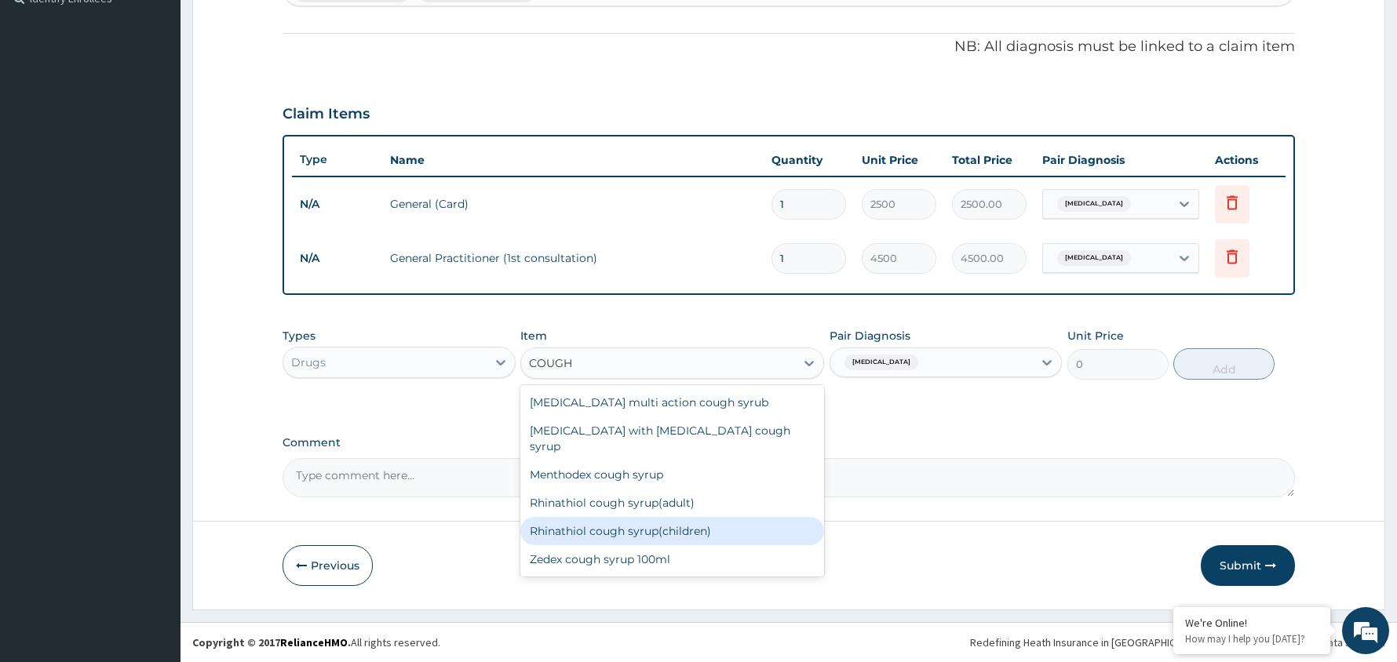
click at [700, 517] on div "Rhinathiol cough syrup(children)" at bounding box center [672, 531] width 304 height 28
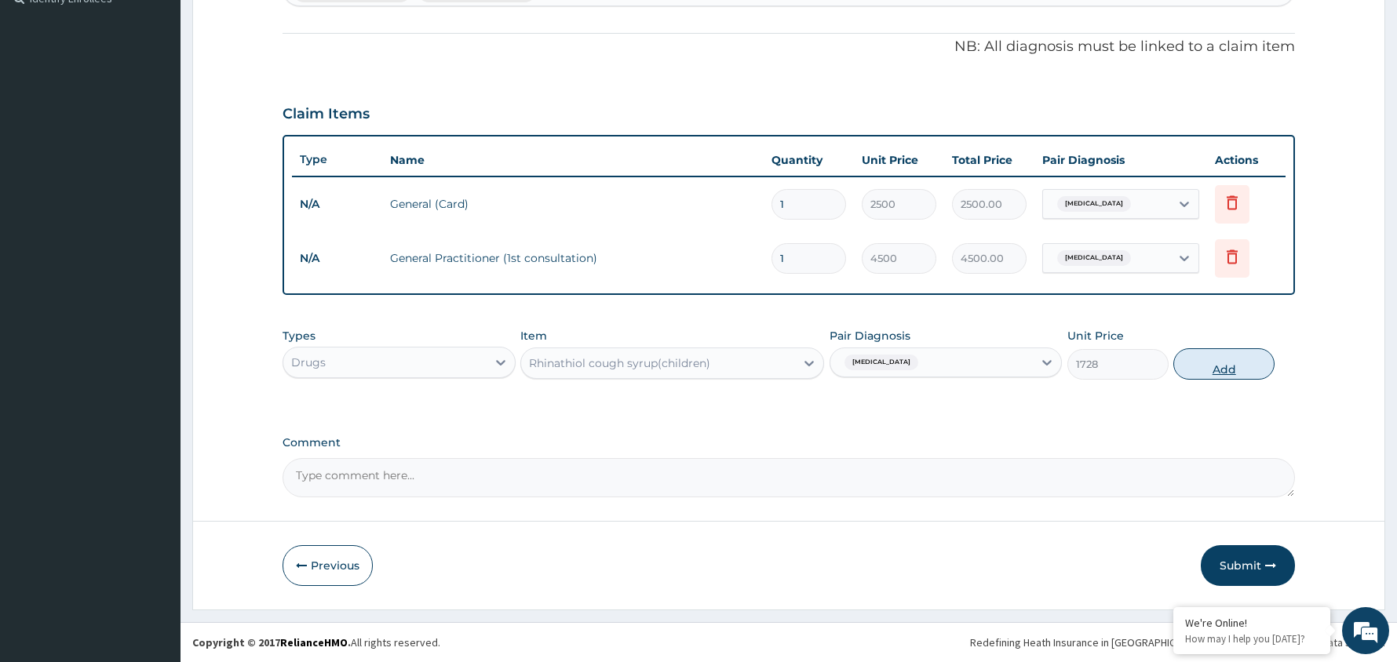
click at [1229, 366] on button "Add" at bounding box center [1223, 363] width 101 height 31
type input "0"
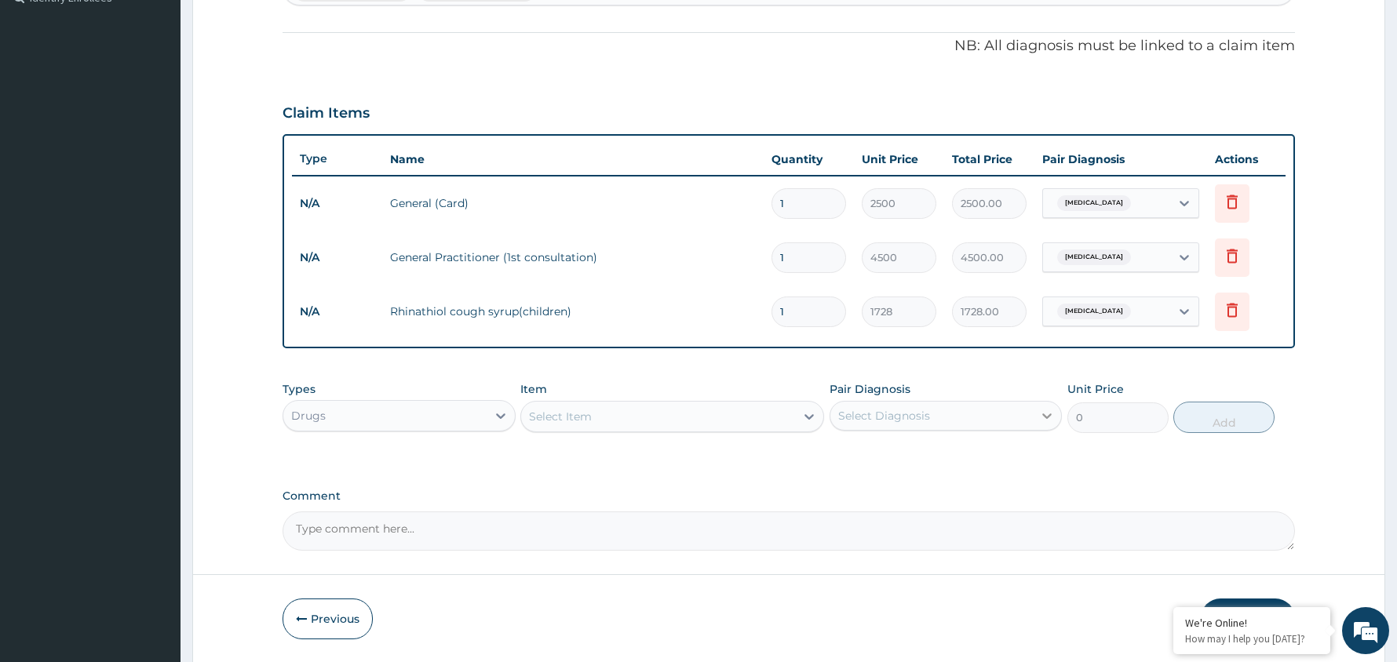
click at [1033, 414] on div at bounding box center [1047, 416] width 28 height 28
click at [953, 453] on label "[MEDICAL_DATA]" at bounding box center [903, 454] width 97 height 16
checkbox input "true"
click at [728, 414] on div "Select Item" at bounding box center [658, 416] width 274 height 25
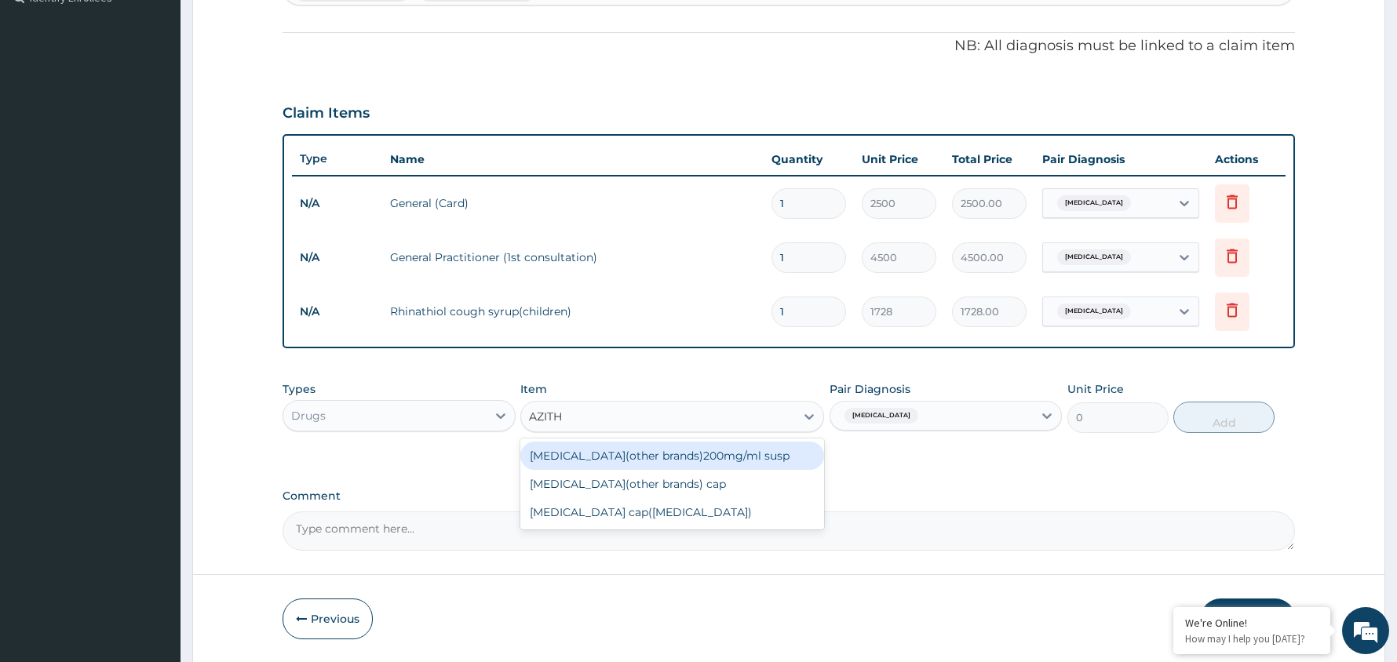
type input "AZITHR"
click at [720, 452] on div "[MEDICAL_DATA](other brands)200mg/ml susp" at bounding box center [672, 456] width 304 height 28
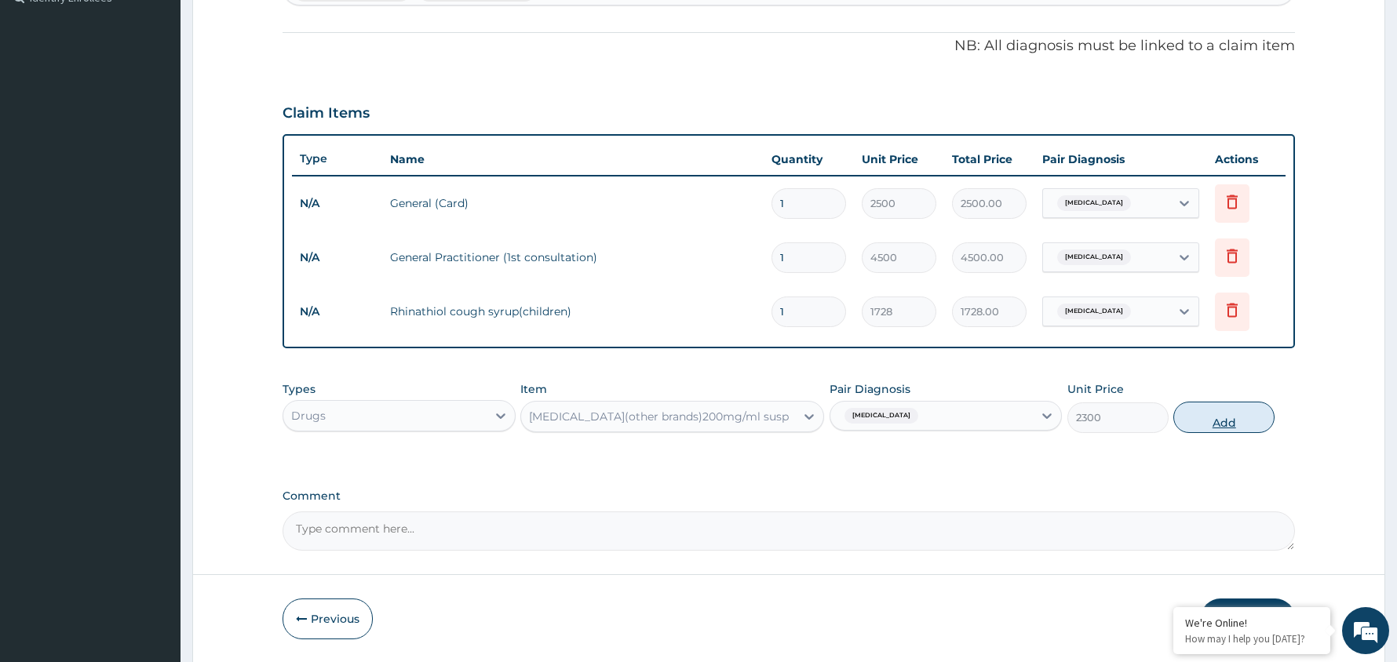
click at [1223, 416] on button "Add" at bounding box center [1223, 417] width 101 height 31
type input "0"
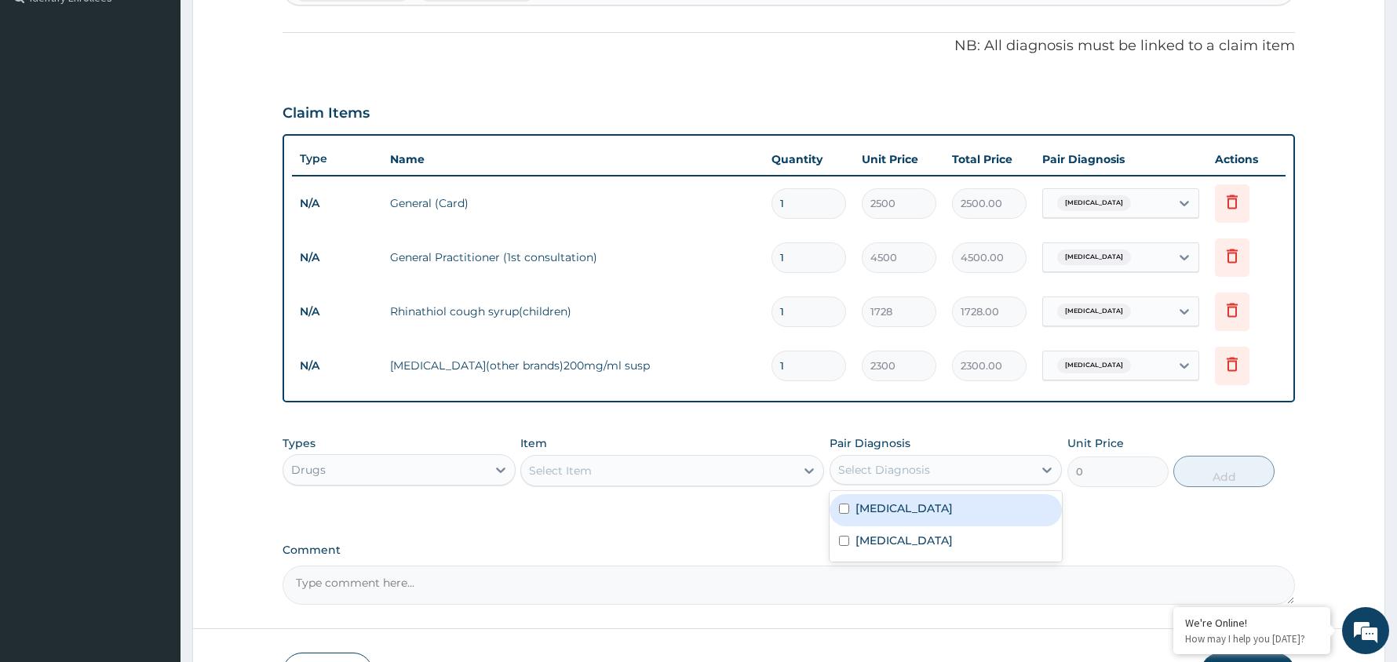
click at [955, 472] on div "Select Diagnosis" at bounding box center [931, 469] width 203 height 25
click at [946, 513] on label "[MEDICAL_DATA]" at bounding box center [903, 509] width 97 height 16
checkbox input "true"
click at [703, 469] on div "Select Item" at bounding box center [658, 470] width 274 height 25
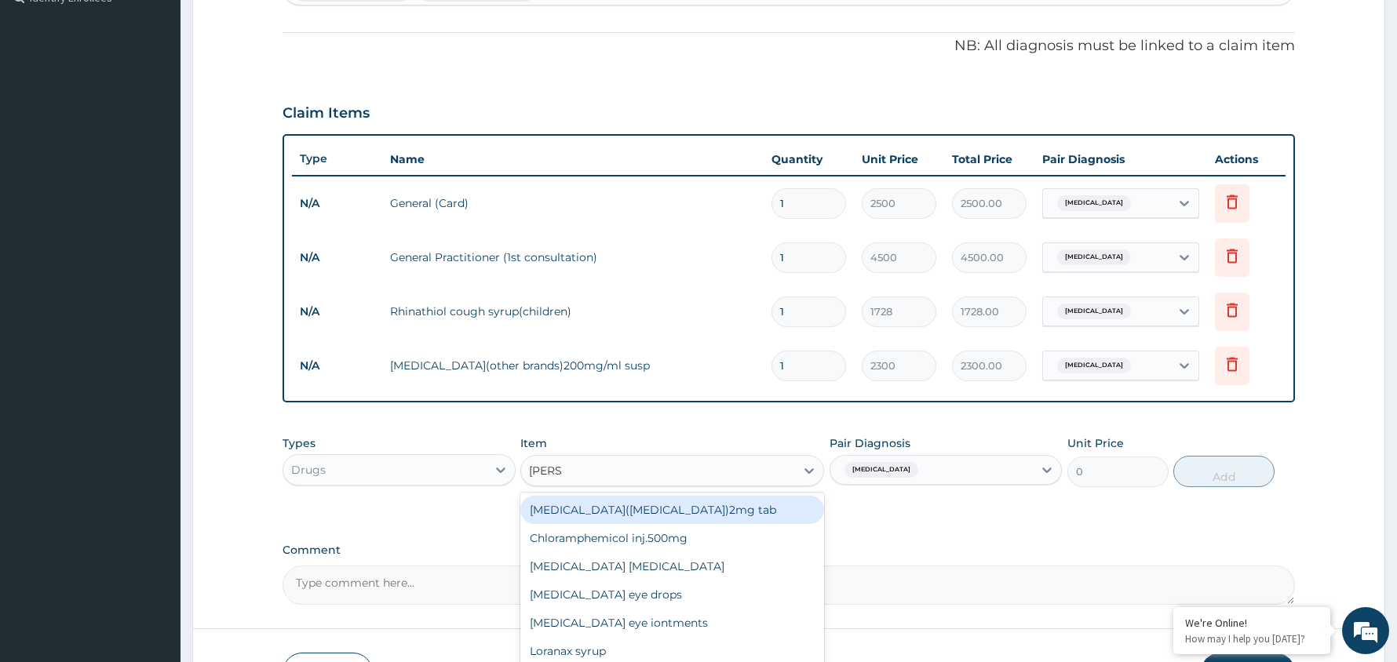
type input "LORAT"
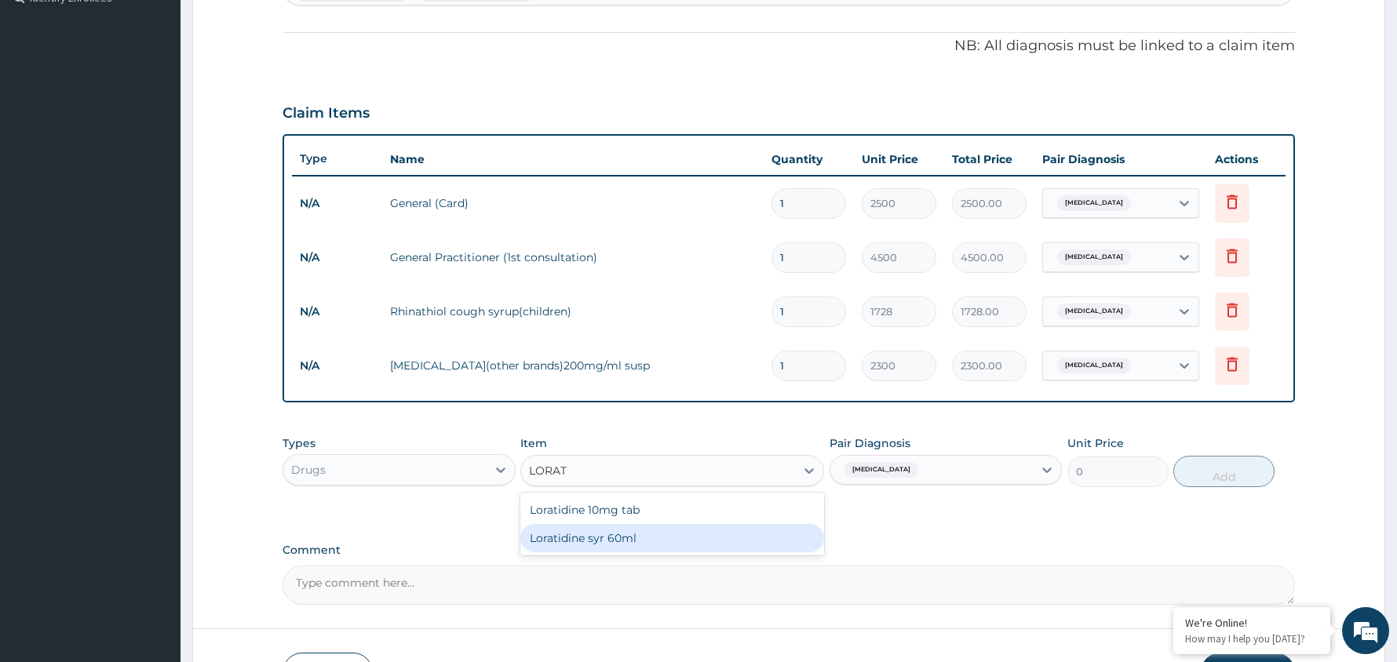
click at [635, 530] on div "Loratidine syr 60ml" at bounding box center [672, 538] width 304 height 28
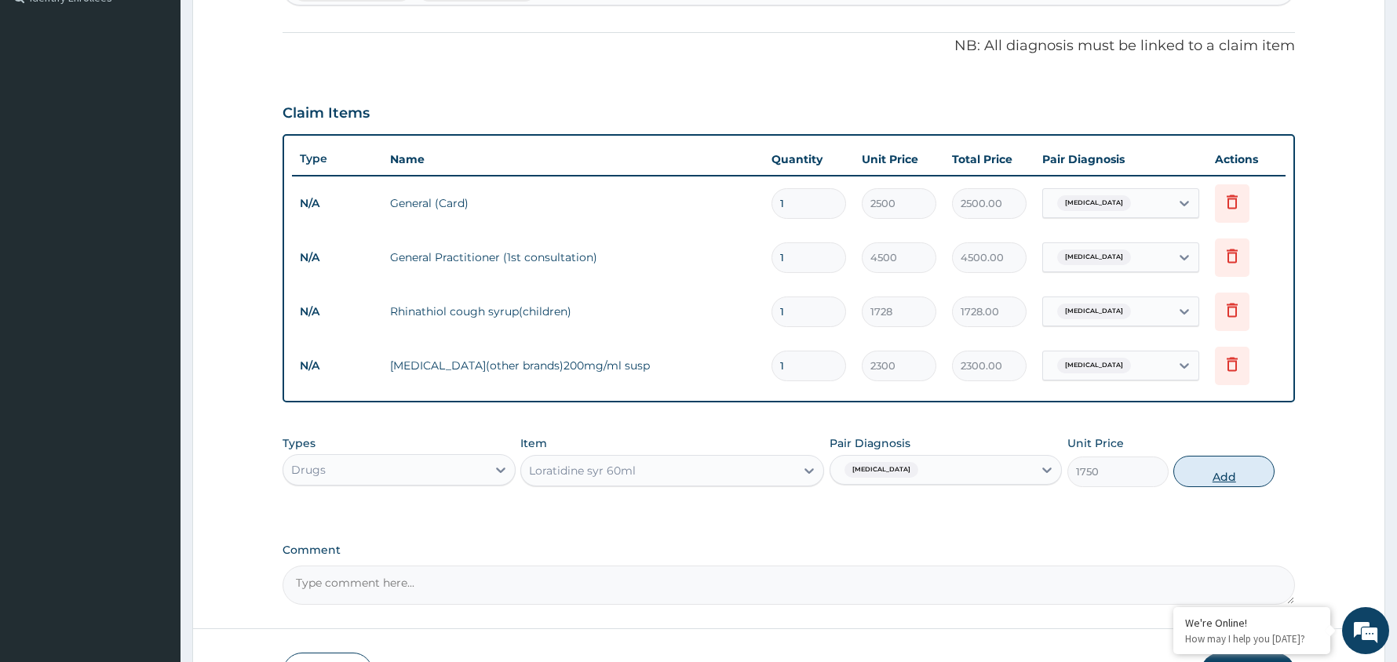
click at [1216, 469] on button "Add" at bounding box center [1223, 471] width 101 height 31
type input "0"
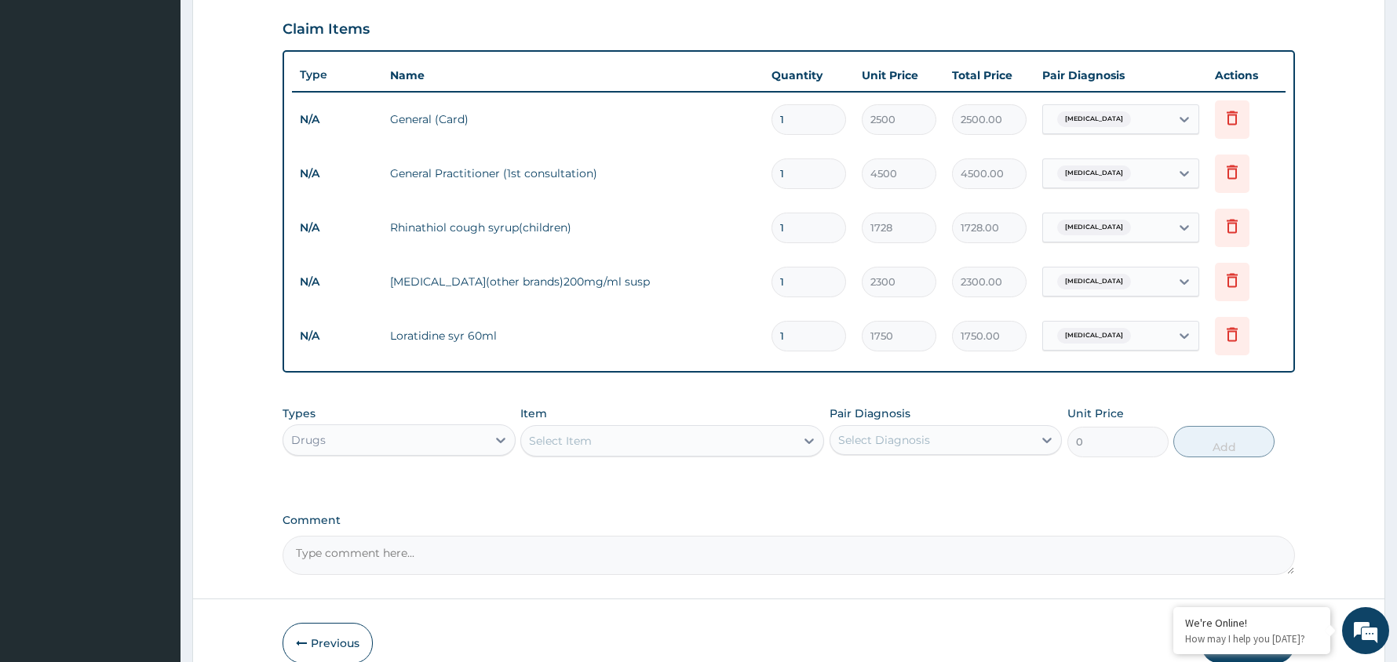
scroll to position [575, 0]
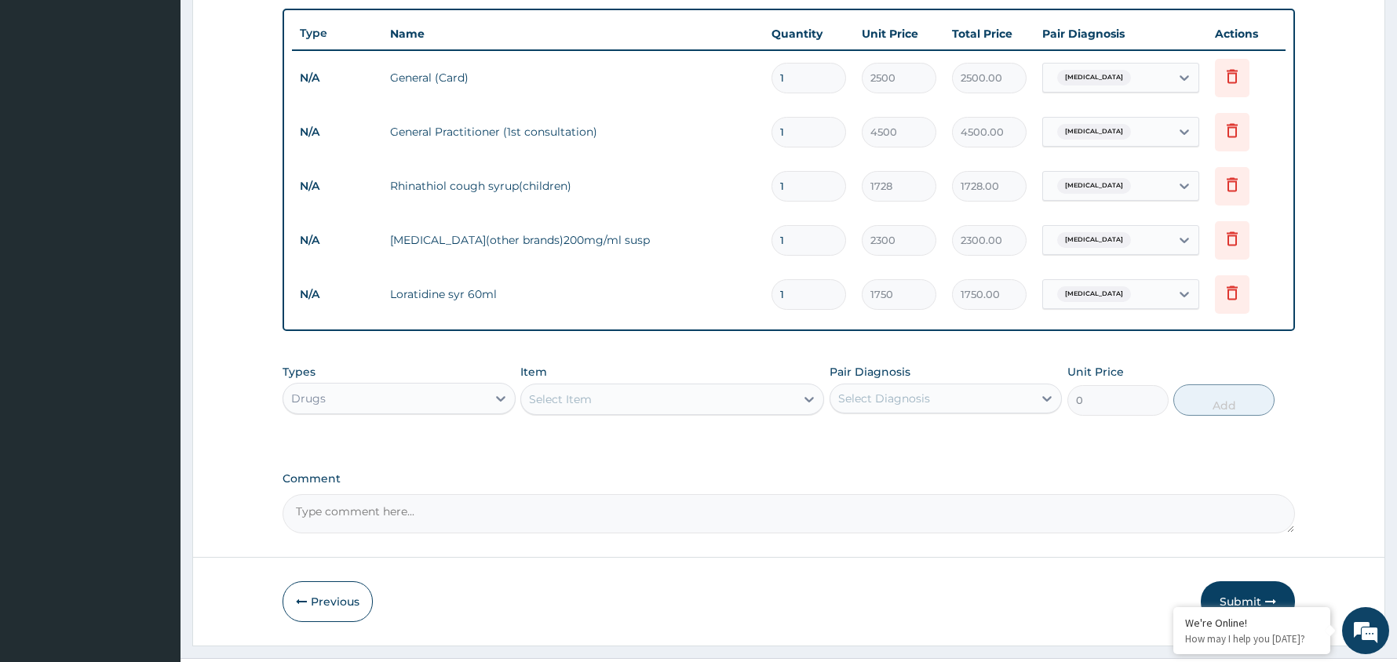
click at [1031, 403] on div "Select Diagnosis" at bounding box center [931, 398] width 203 height 25
click at [954, 475] on div "[MEDICAL_DATA]" at bounding box center [945, 471] width 233 height 32
checkbox input "true"
click at [723, 403] on div "Select Item" at bounding box center [658, 399] width 274 height 25
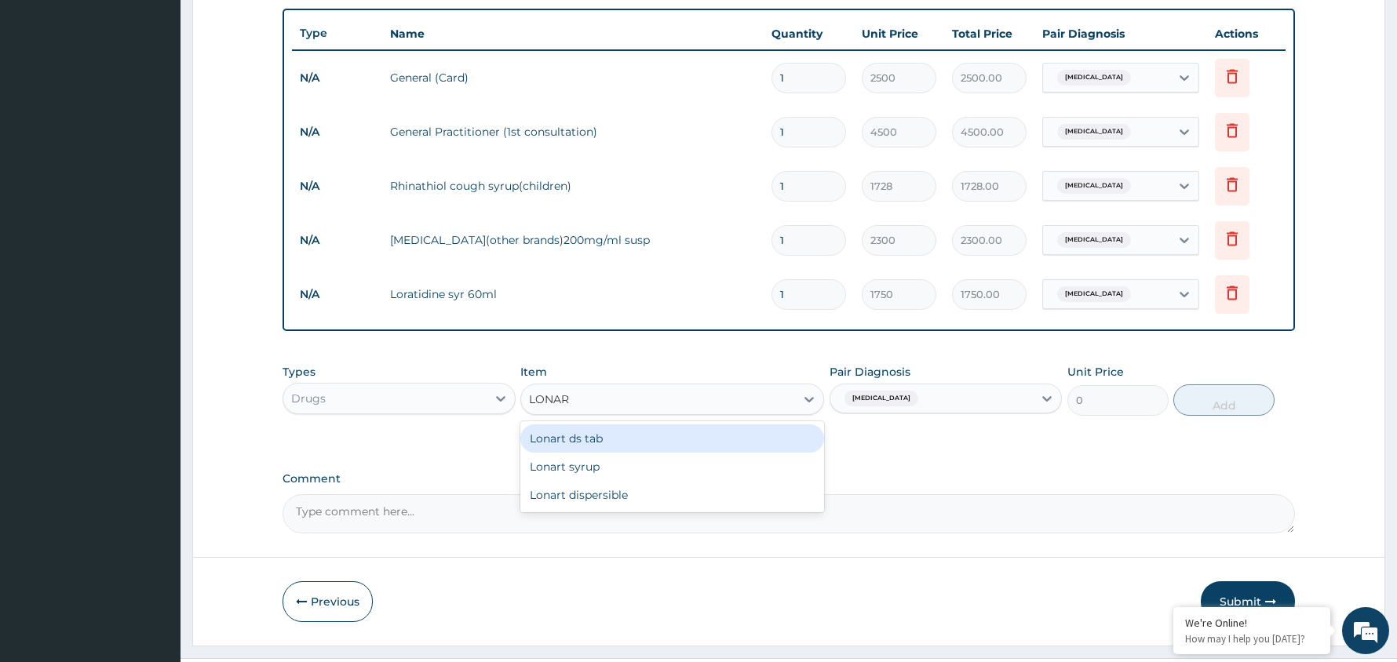
type input "LONART"
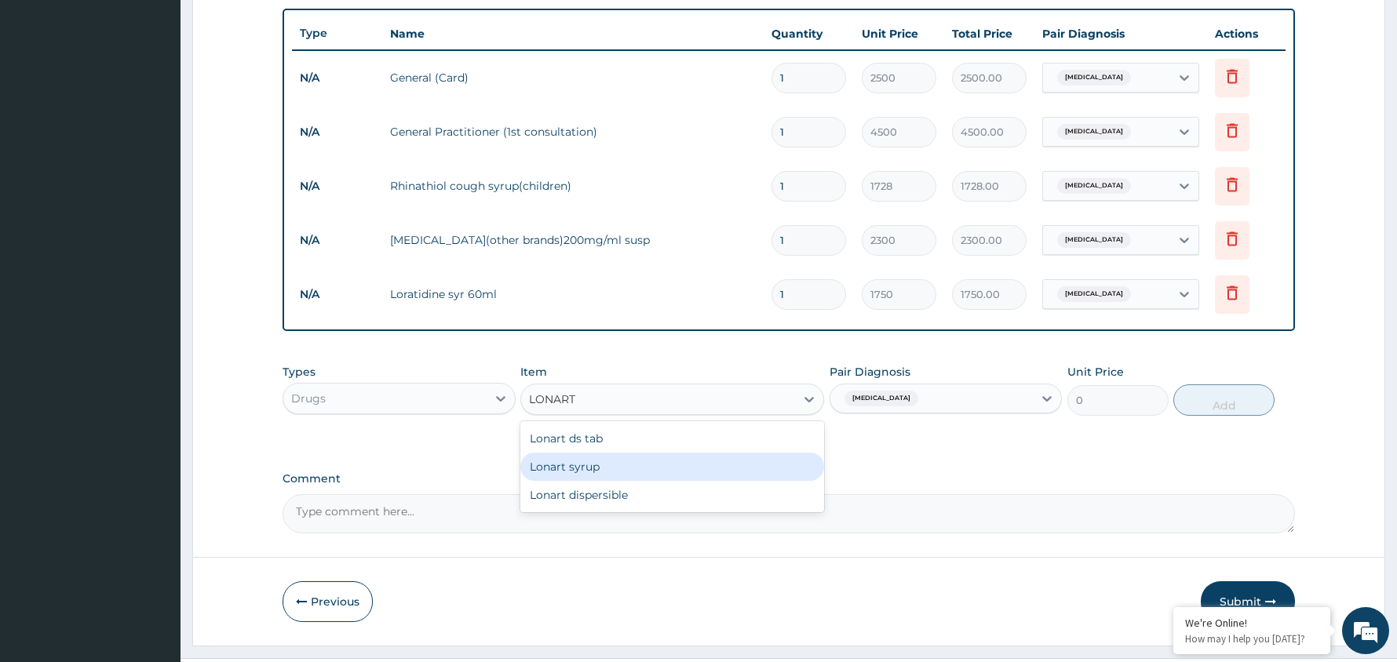
click at [625, 463] on div "Lonart syrup" at bounding box center [672, 467] width 304 height 28
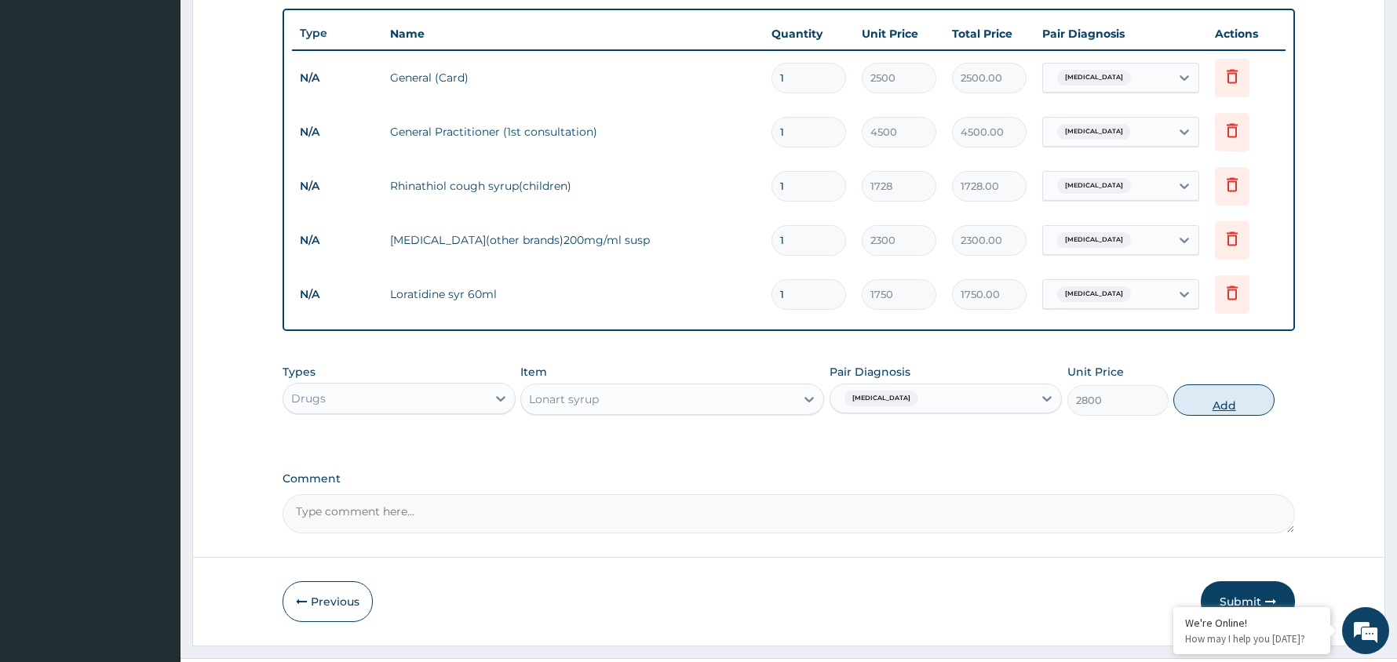
click at [1230, 405] on button "Add" at bounding box center [1223, 400] width 101 height 31
type input "0"
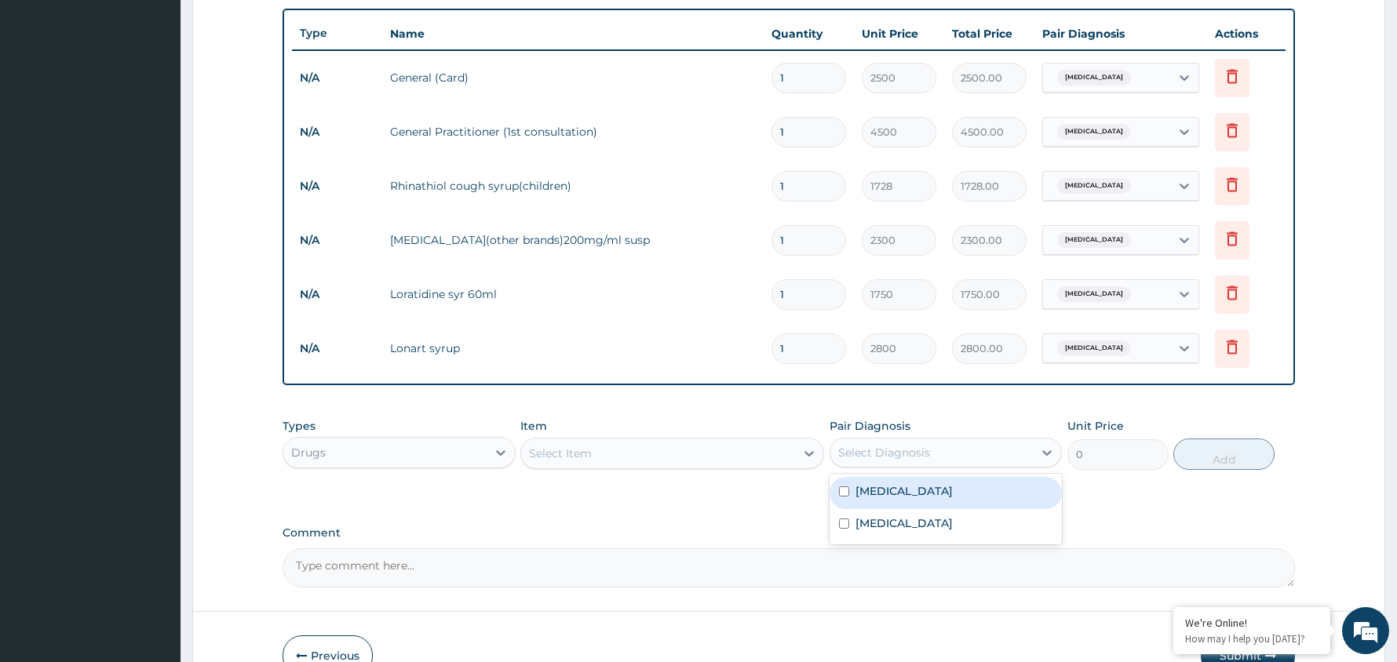
click at [902, 456] on div "Select Diagnosis" at bounding box center [884, 453] width 92 height 16
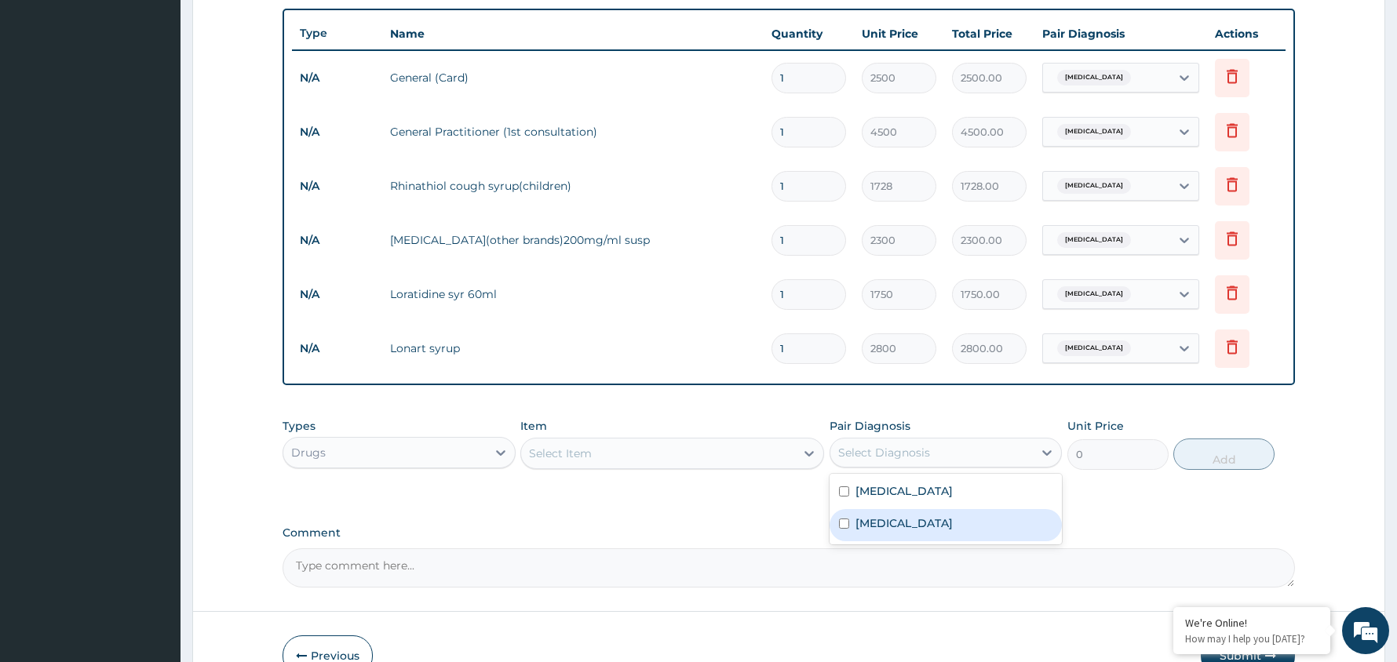
click at [908, 521] on div "[MEDICAL_DATA]" at bounding box center [945, 525] width 233 height 32
checkbox input "true"
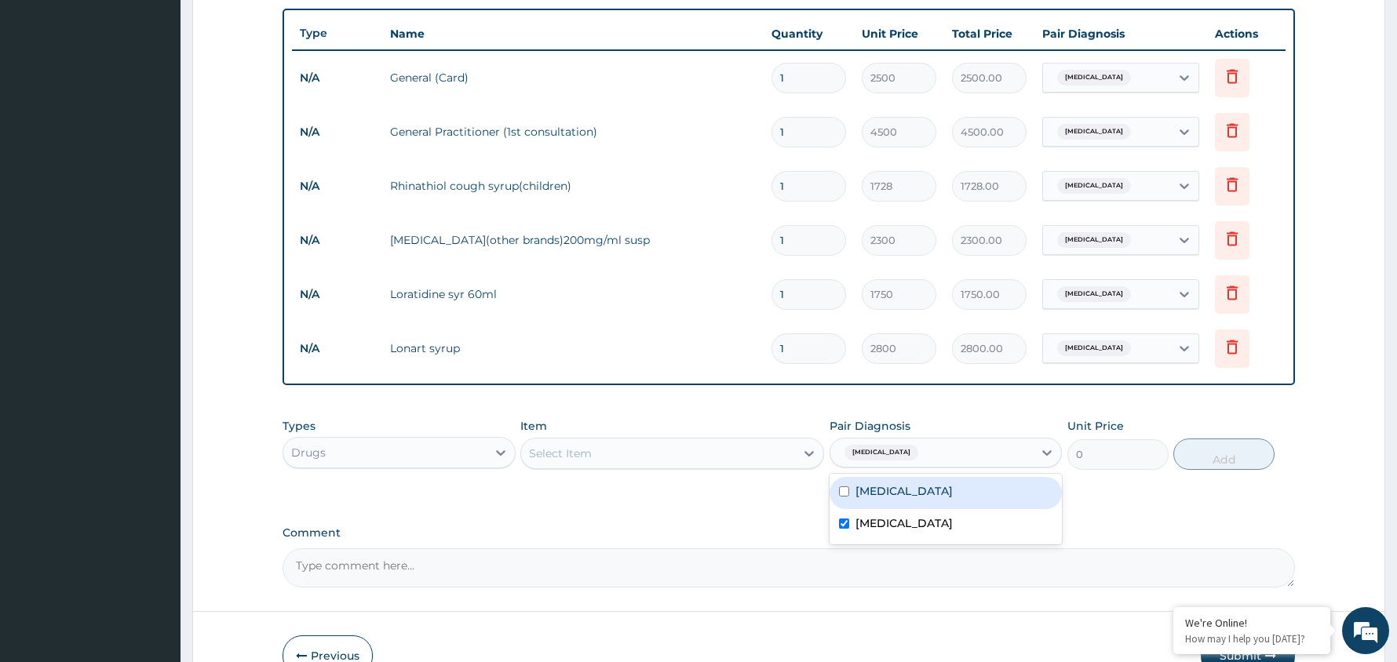
click at [719, 450] on div "Select Item" at bounding box center [658, 453] width 274 height 25
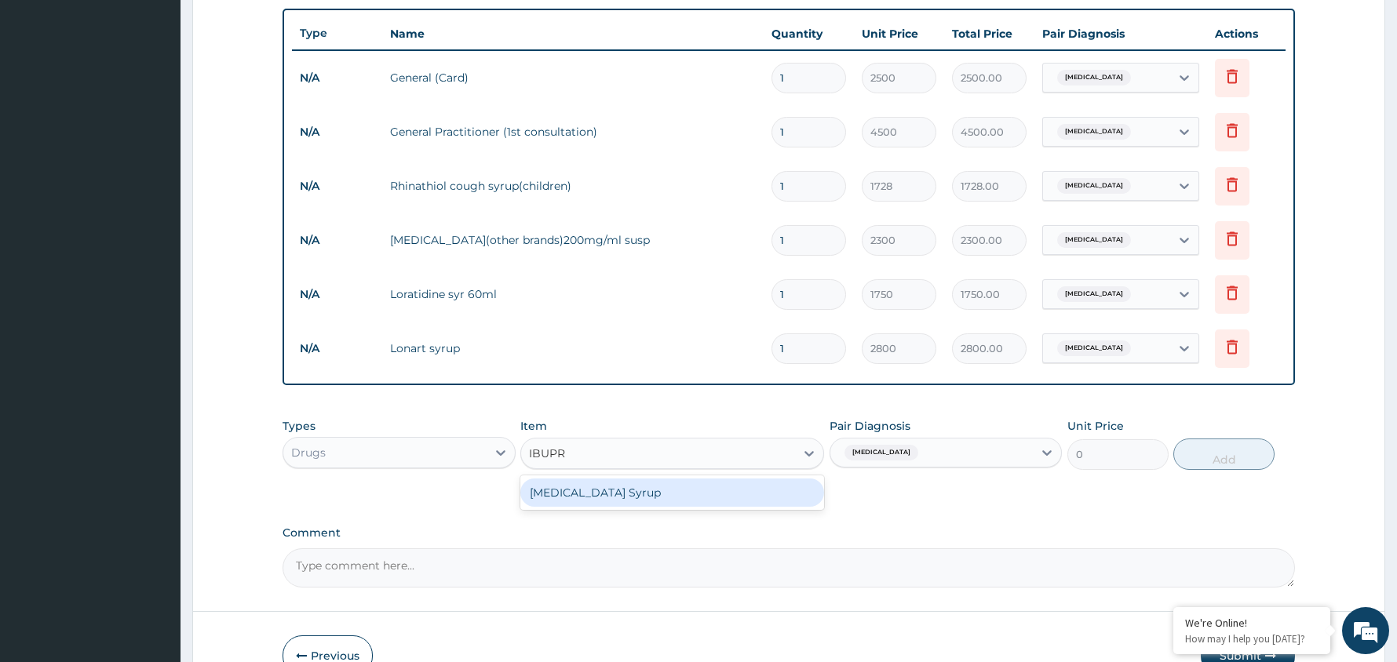
type input "IBUPRO"
click at [658, 494] on div "[MEDICAL_DATA] Syrup" at bounding box center [672, 493] width 304 height 28
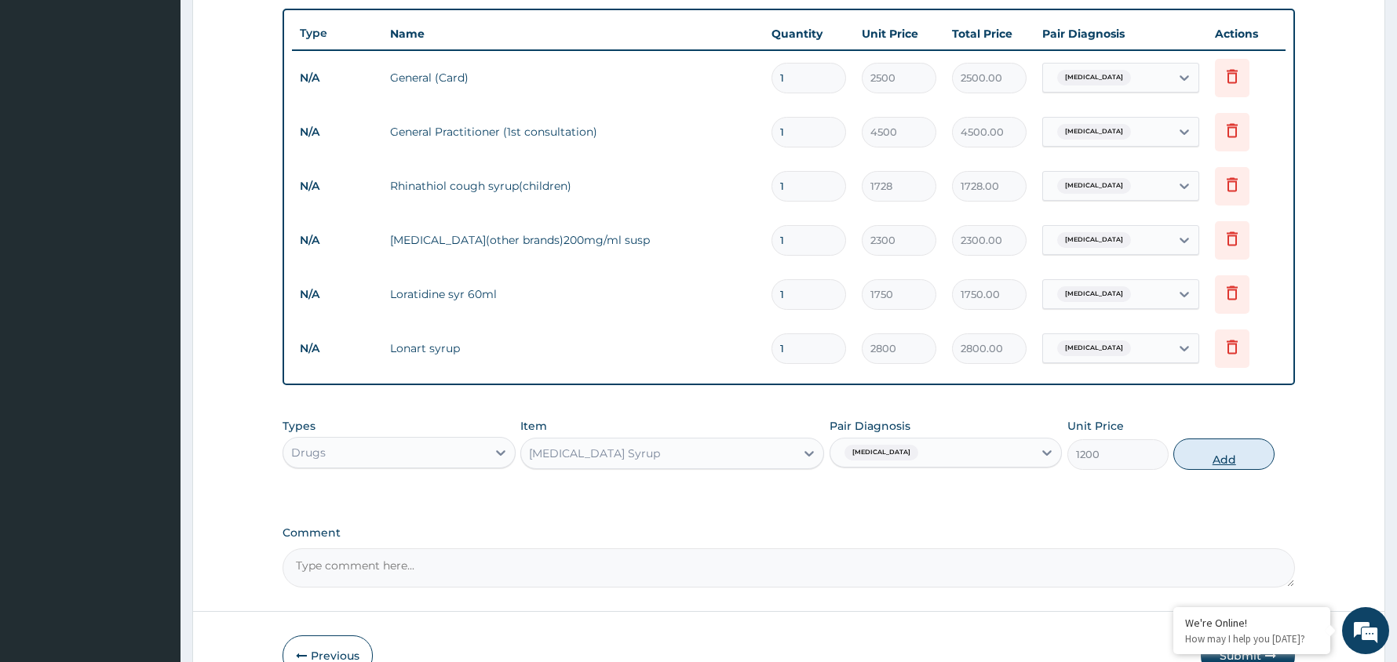
click at [1224, 457] on button "Add" at bounding box center [1223, 454] width 101 height 31
type input "0"
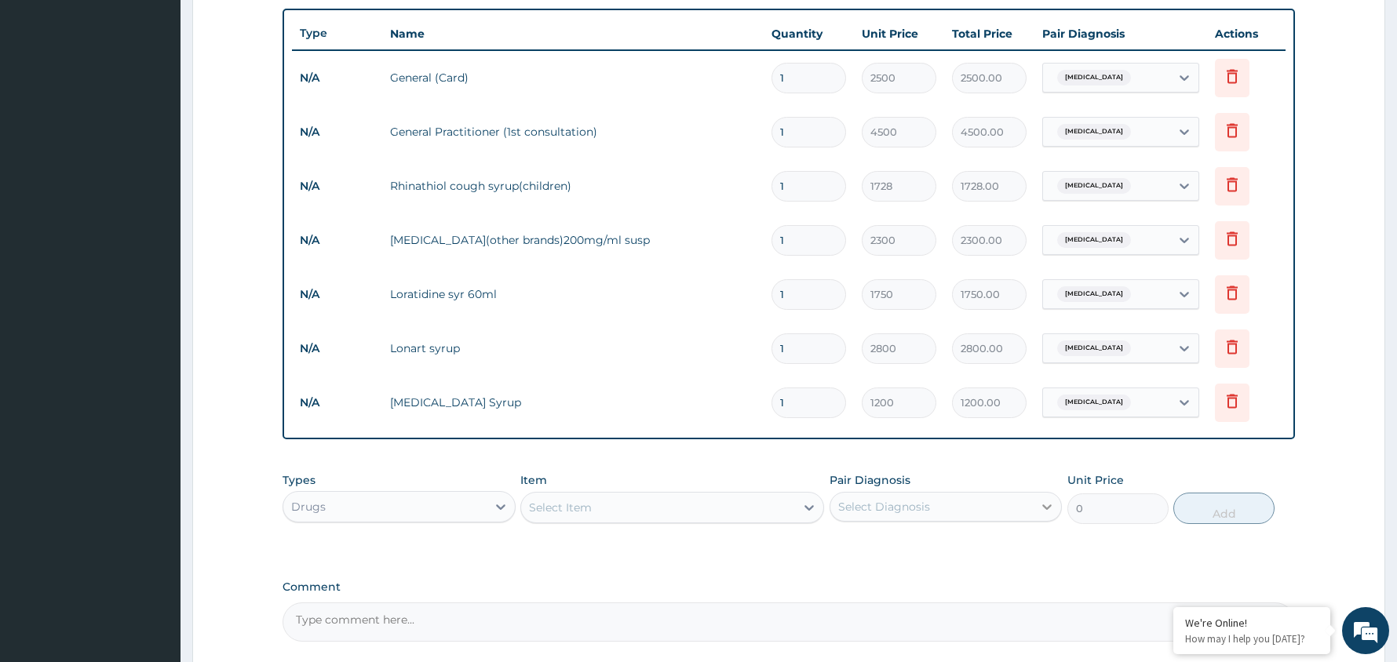
click at [1037, 508] on div at bounding box center [1047, 507] width 28 height 28
click at [937, 585] on div "[MEDICAL_DATA]" at bounding box center [945, 579] width 233 height 32
checkbox input "true"
click at [659, 507] on div "Select Item" at bounding box center [658, 507] width 274 height 25
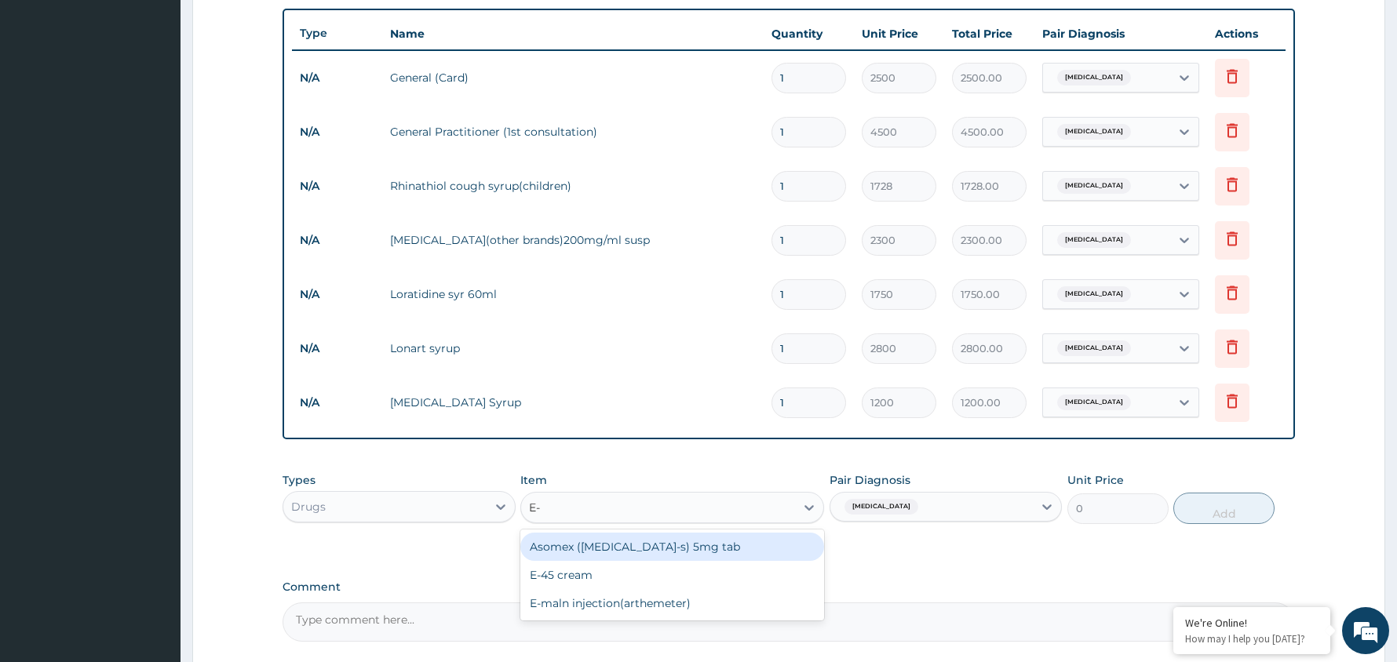
type input "E-M"
click at [629, 544] on div "E-maln injection(arthemeter)" at bounding box center [672, 547] width 304 height 28
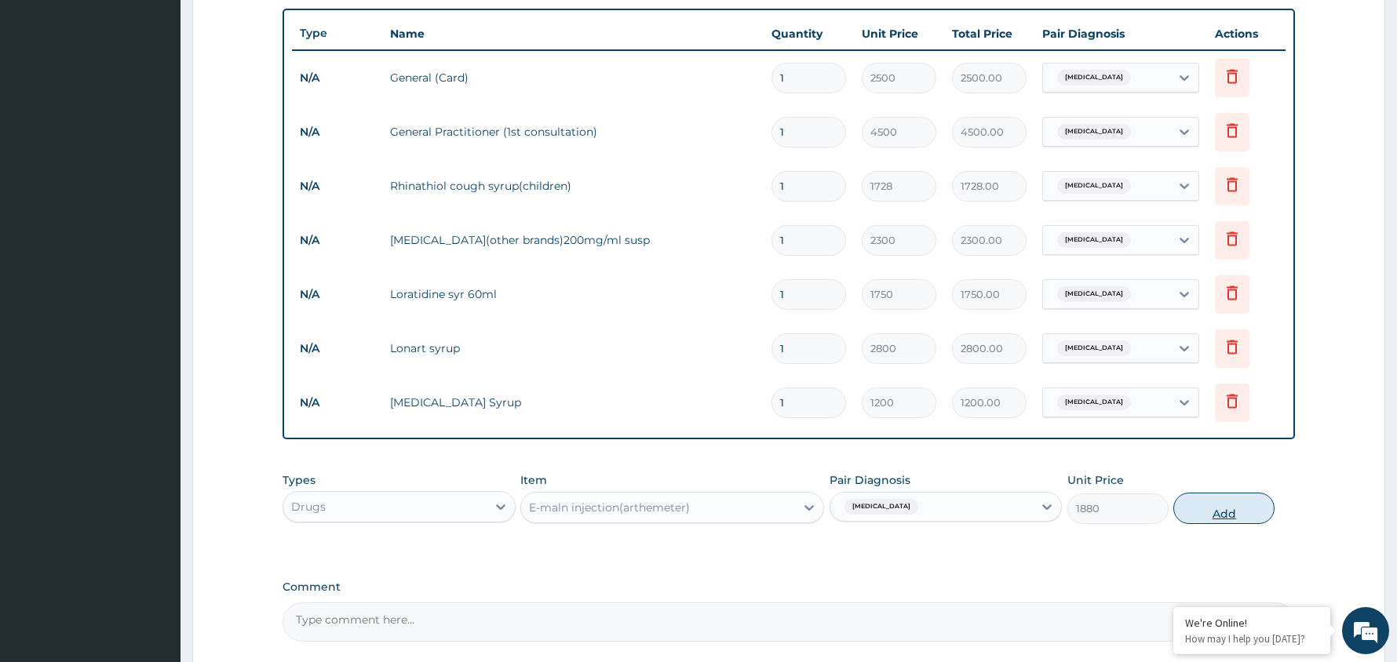
click at [1216, 510] on button "Add" at bounding box center [1223, 508] width 101 height 31
type input "0"
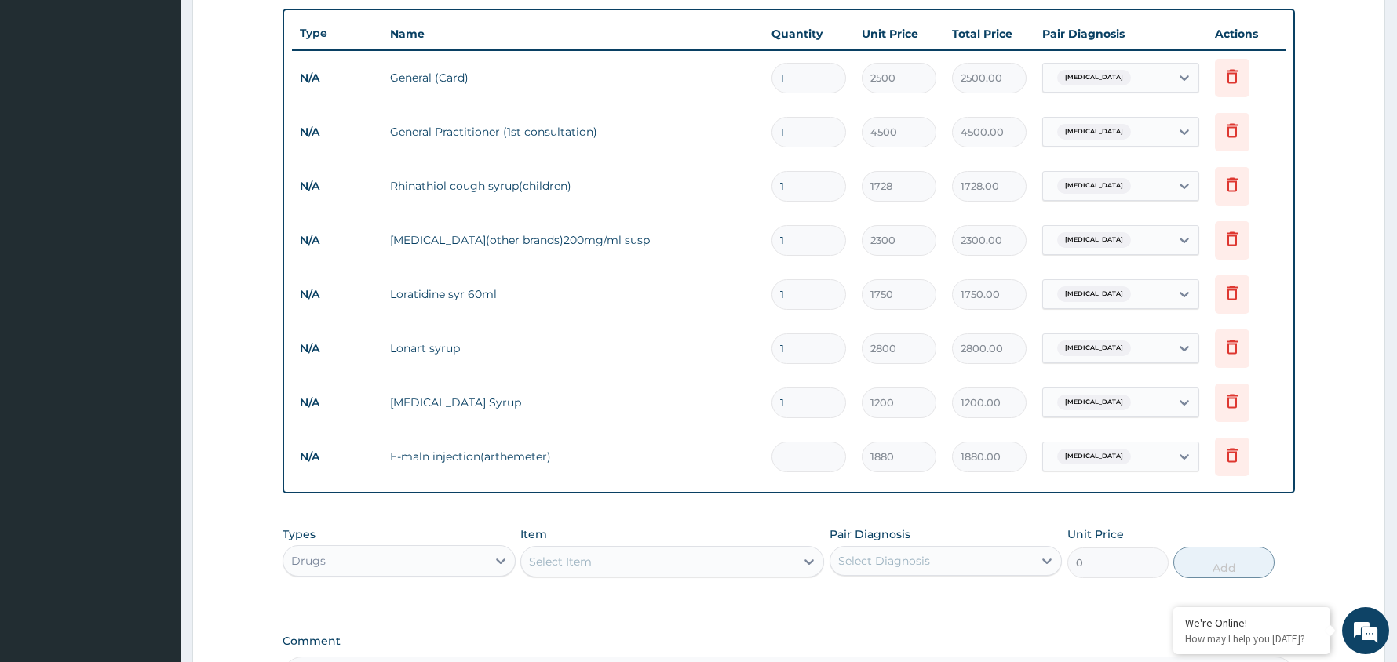
type input "0.00"
type input "3"
type input "5640.00"
type input "3"
click at [1006, 560] on div "Select Diagnosis" at bounding box center [931, 561] width 203 height 25
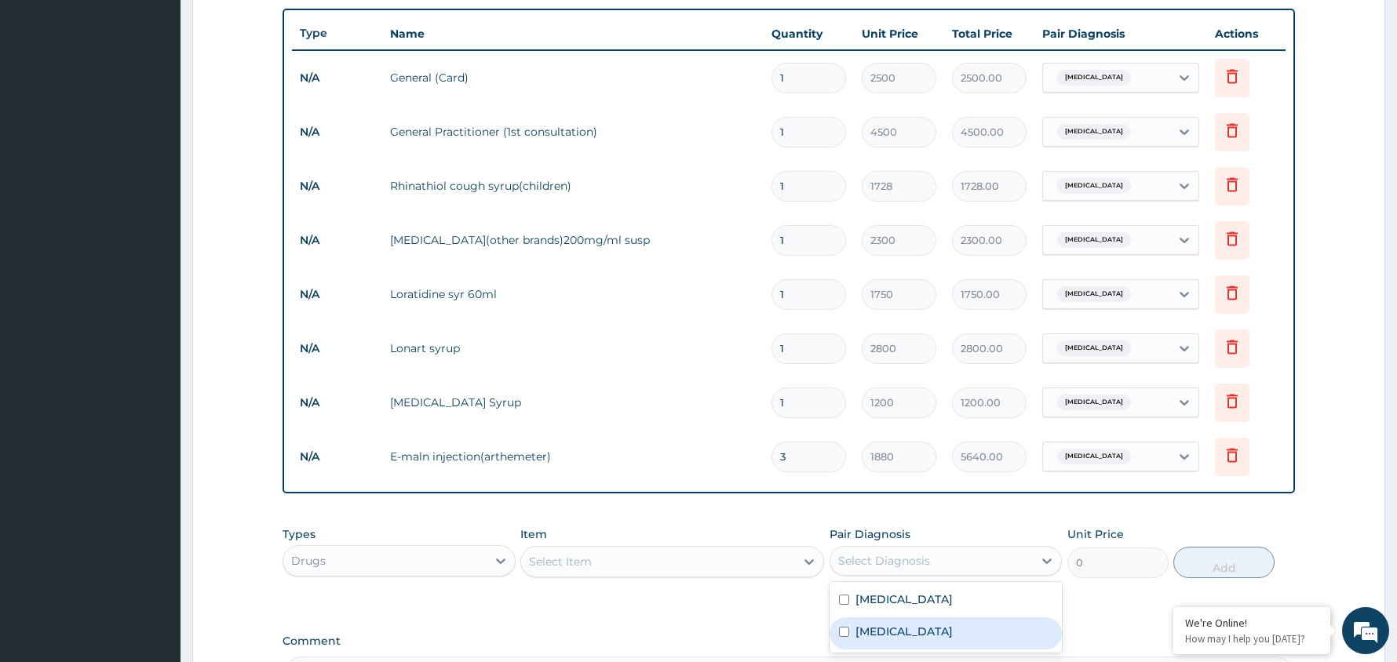
click at [953, 648] on div "[MEDICAL_DATA]" at bounding box center [945, 634] width 233 height 32
checkbox input "true"
click at [673, 567] on div "Select Item" at bounding box center [658, 561] width 274 height 25
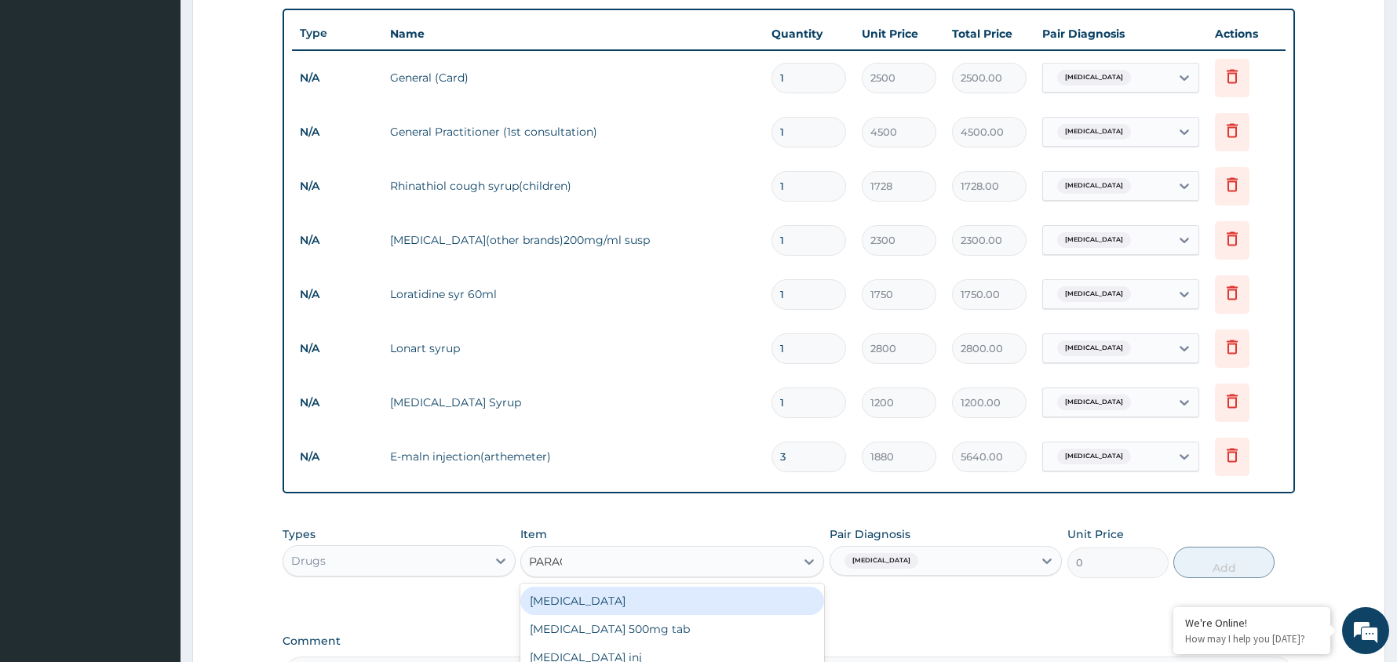
type input "PARACE"
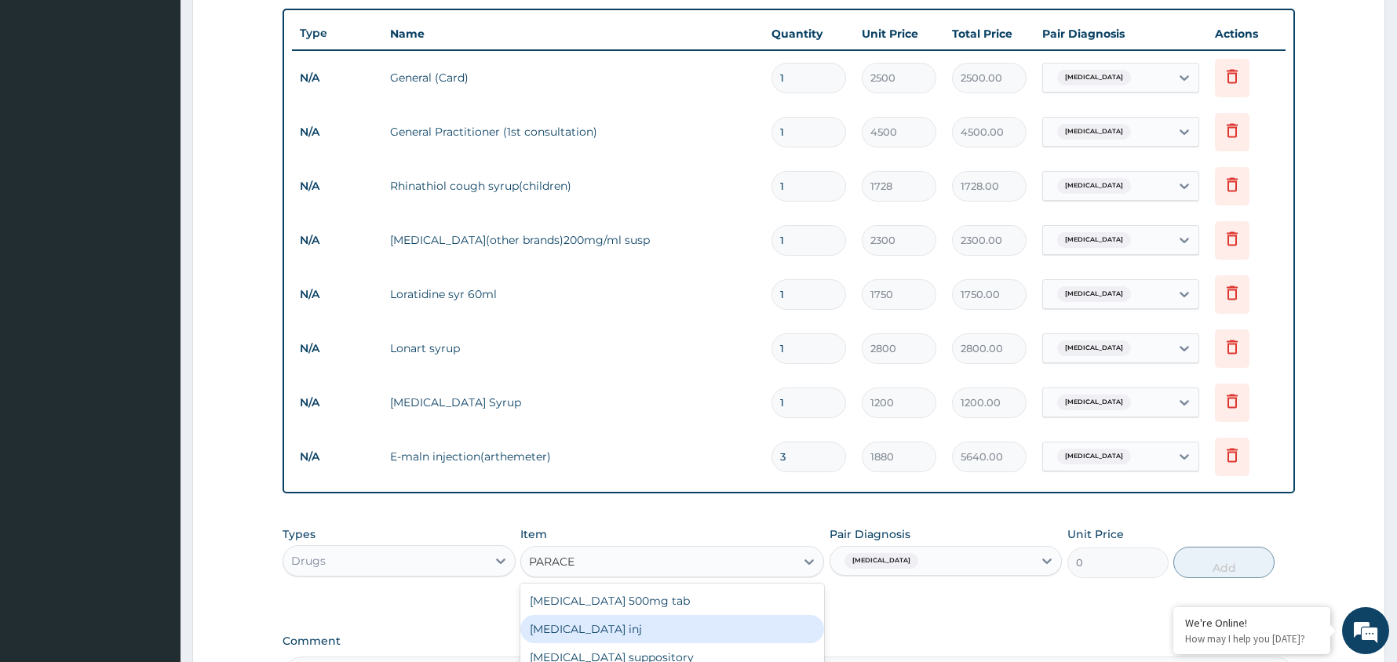
click at [628, 629] on div "[MEDICAL_DATA] inj" at bounding box center [672, 629] width 304 height 28
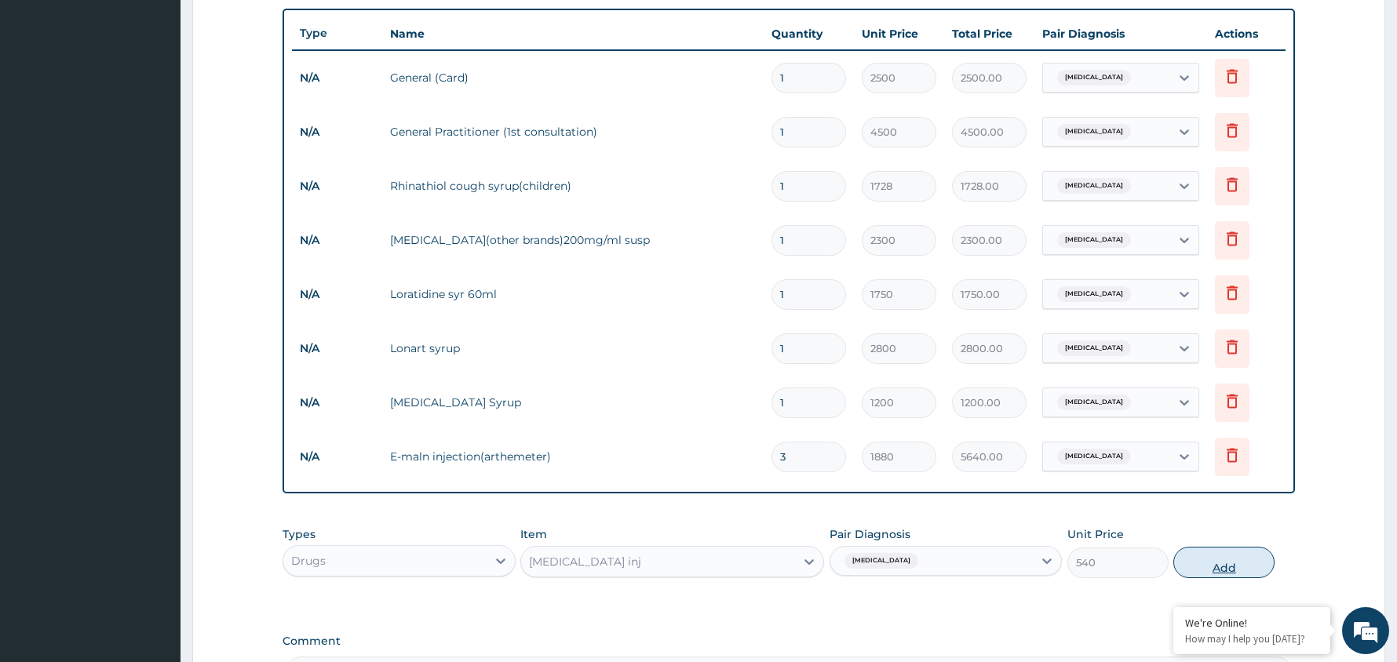
click at [1228, 565] on button "Add" at bounding box center [1223, 562] width 101 height 31
type input "0"
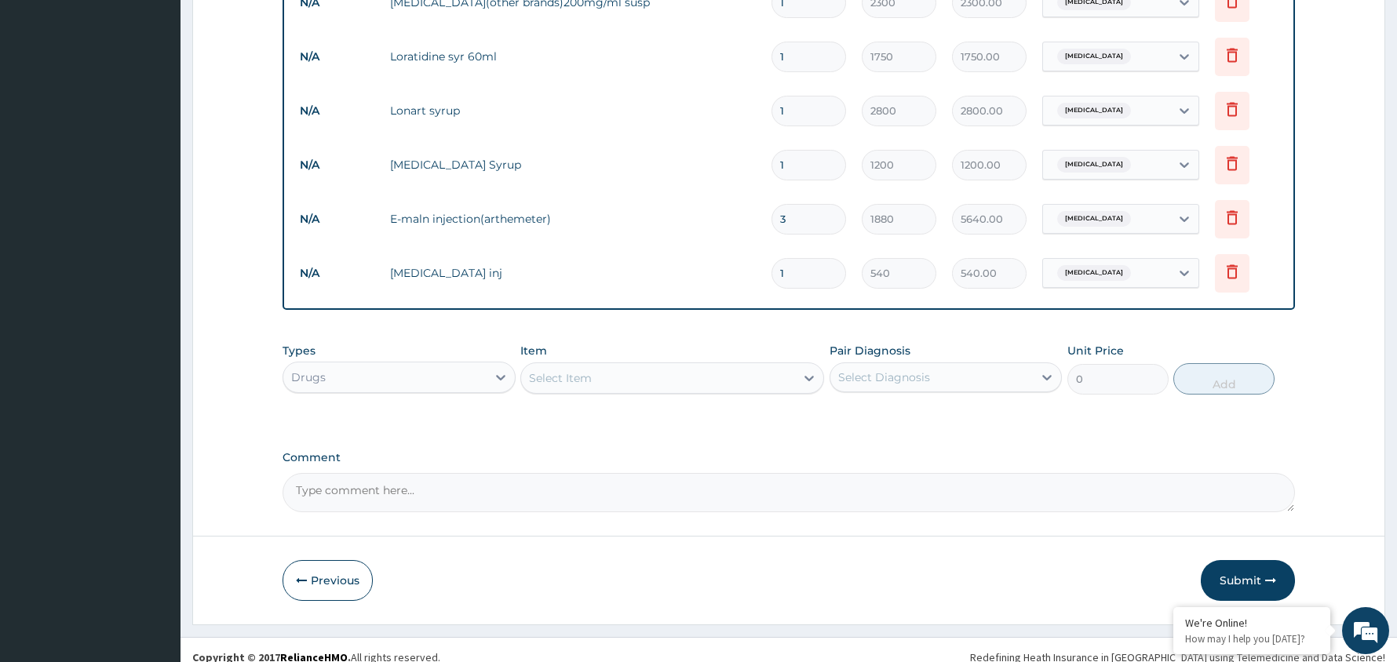
scroll to position [830, 0]
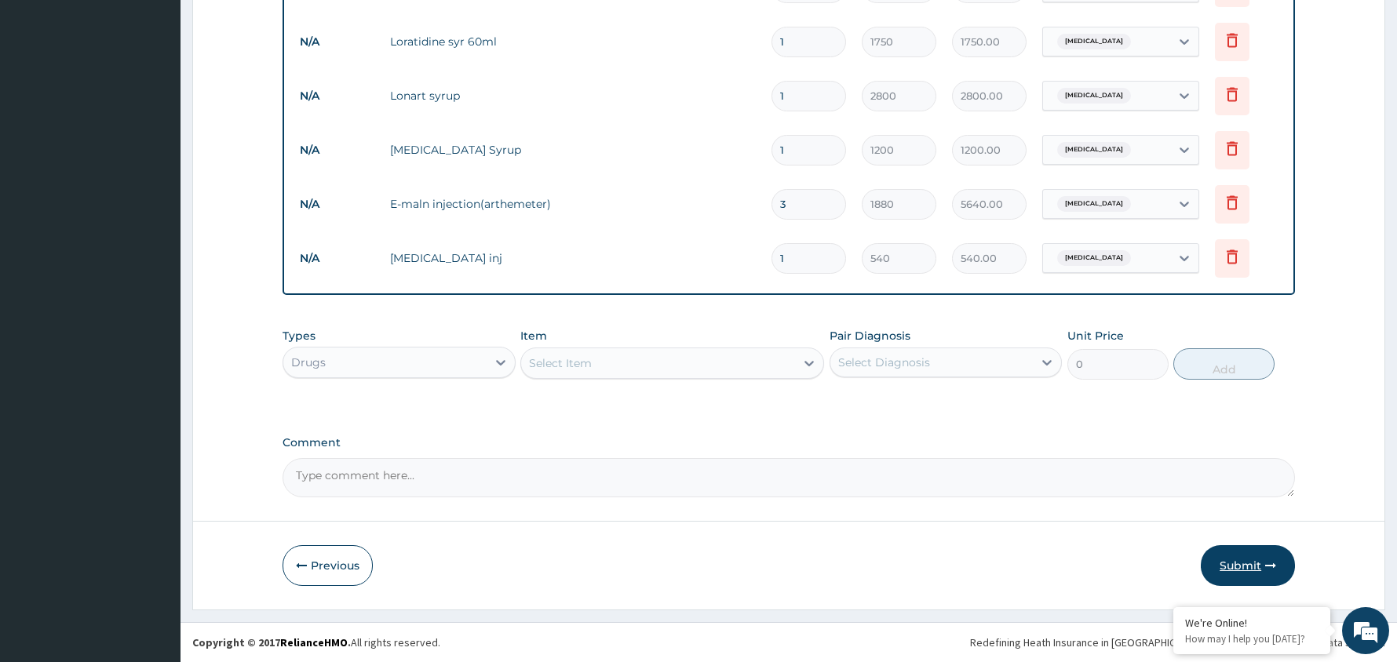
click at [1241, 559] on button "Submit" at bounding box center [1248, 565] width 94 height 41
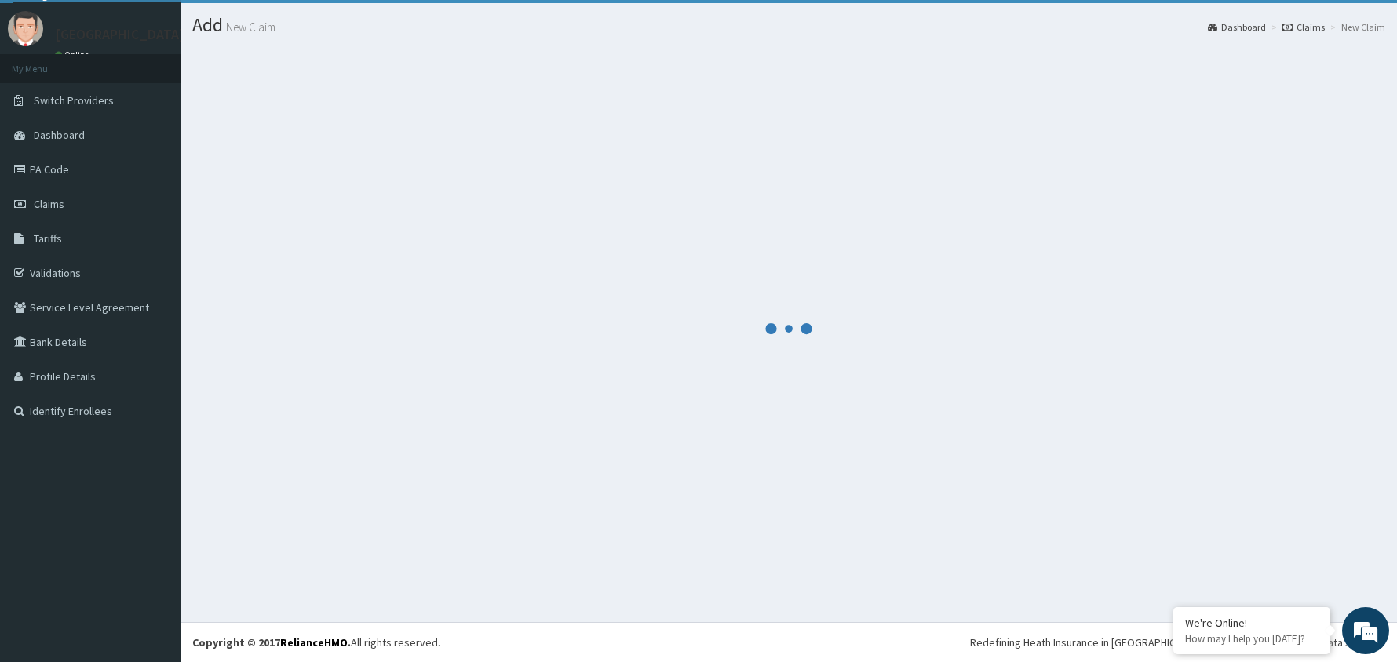
scroll to position [36, 0]
